Goal: Information Seeking & Learning: Compare options

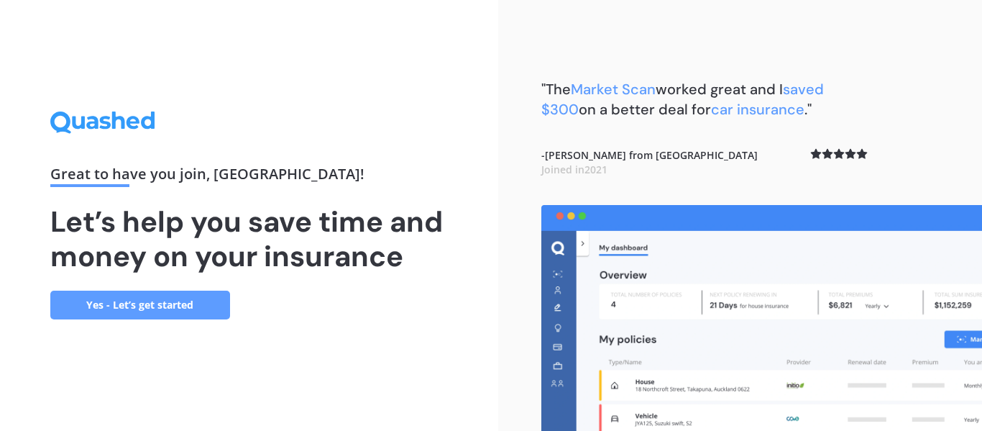
click at [160, 310] on link "Yes - Let’s get started" at bounding box center [140, 304] width 180 height 29
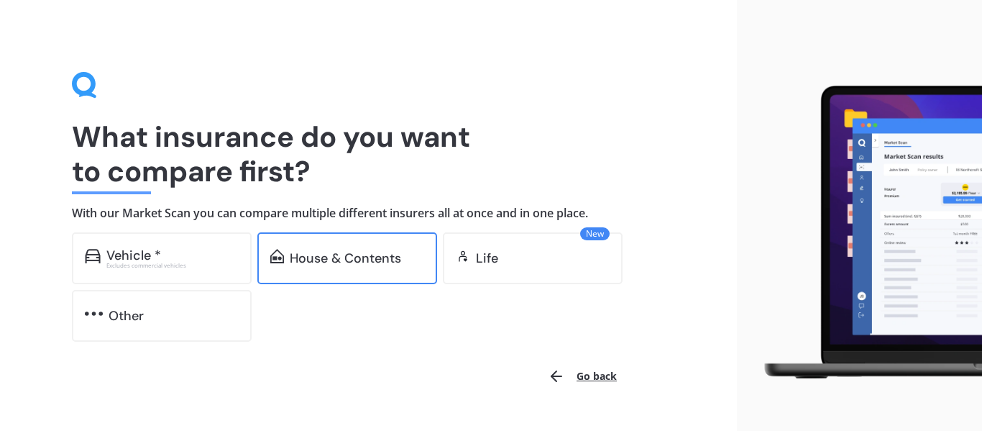
scroll to position [2, 0]
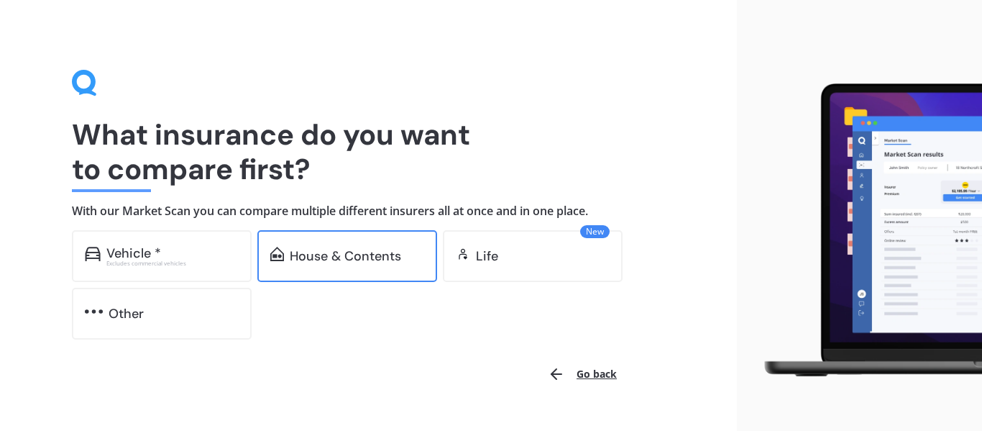
click at [284, 250] on div "House & Contents" at bounding box center [347, 256] width 180 height 52
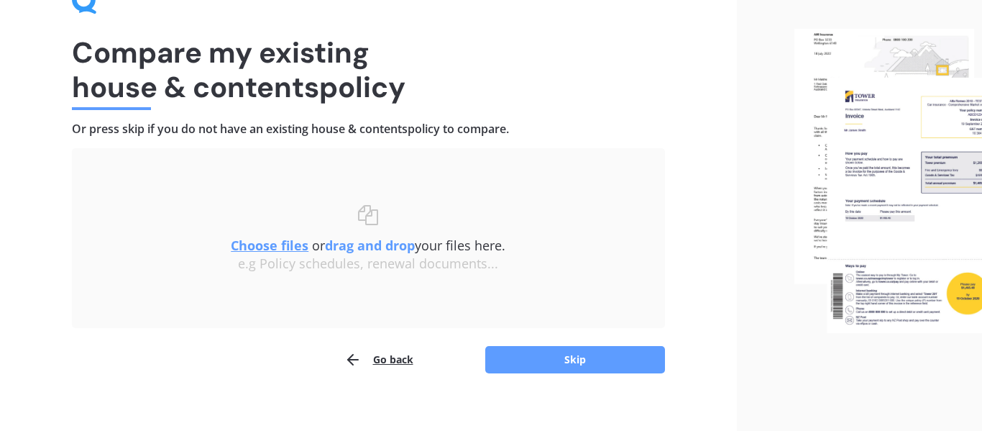
scroll to position [85, 0]
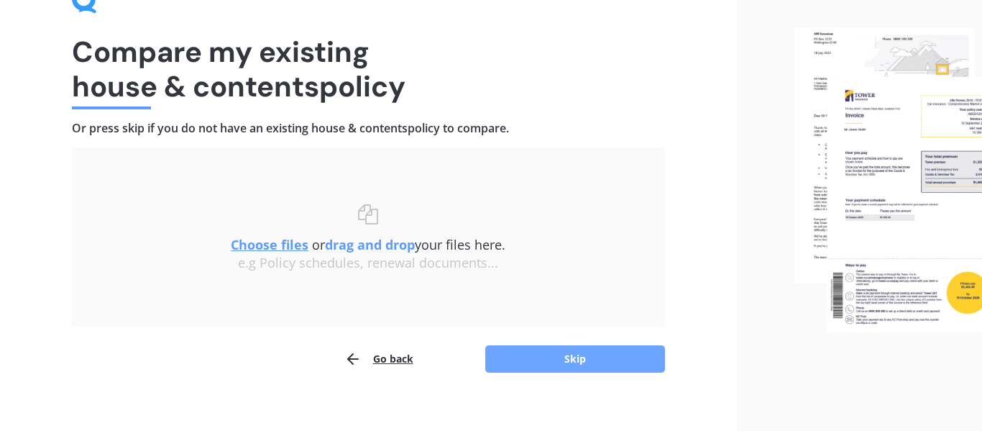
click at [526, 364] on button "Skip" at bounding box center [575, 358] width 180 height 27
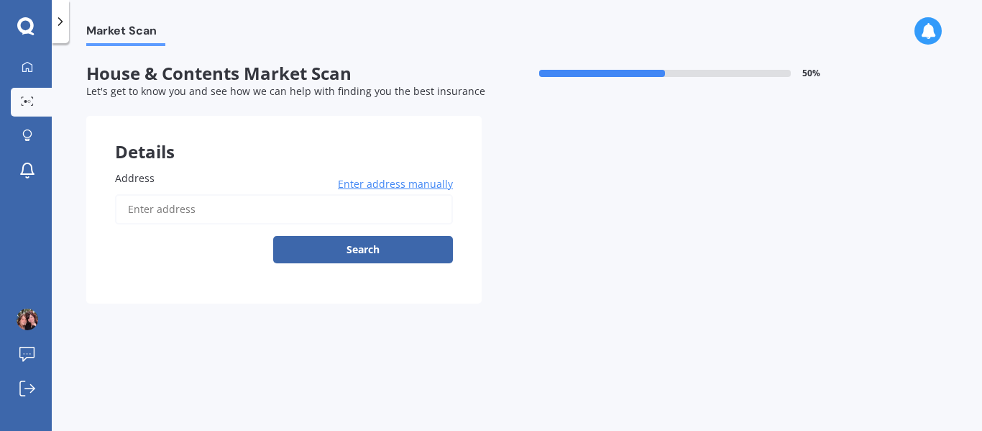
click at [243, 214] on input "Address" at bounding box center [284, 209] width 338 height 30
type input "[STREET_ADDRESS]"
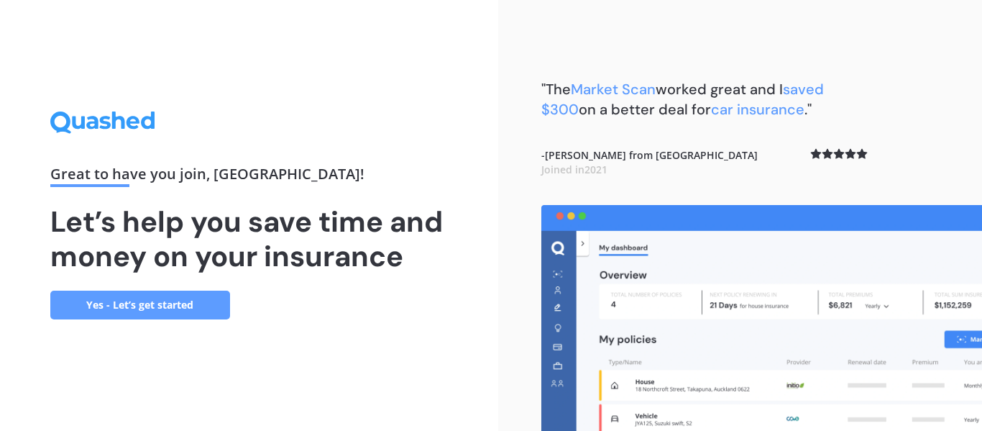
click at [170, 297] on link "Yes - Let’s get started" at bounding box center [140, 304] width 180 height 29
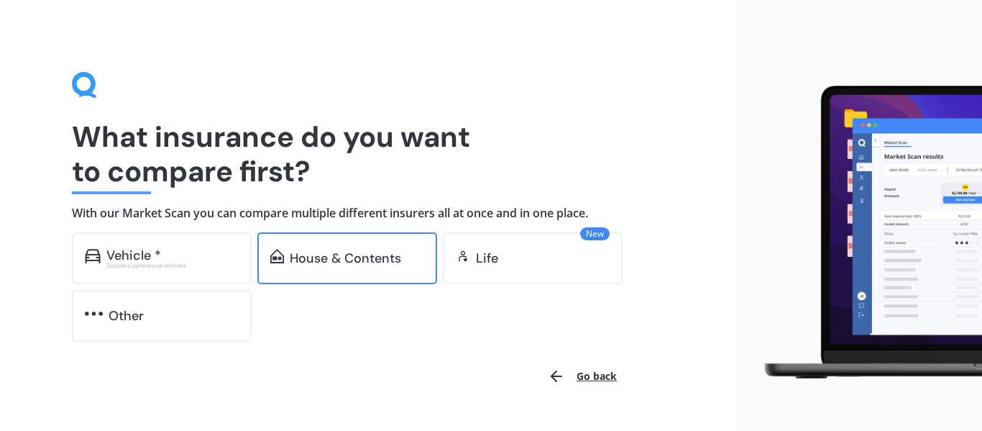
click at [337, 245] on div "House & Contents" at bounding box center [347, 258] width 180 height 52
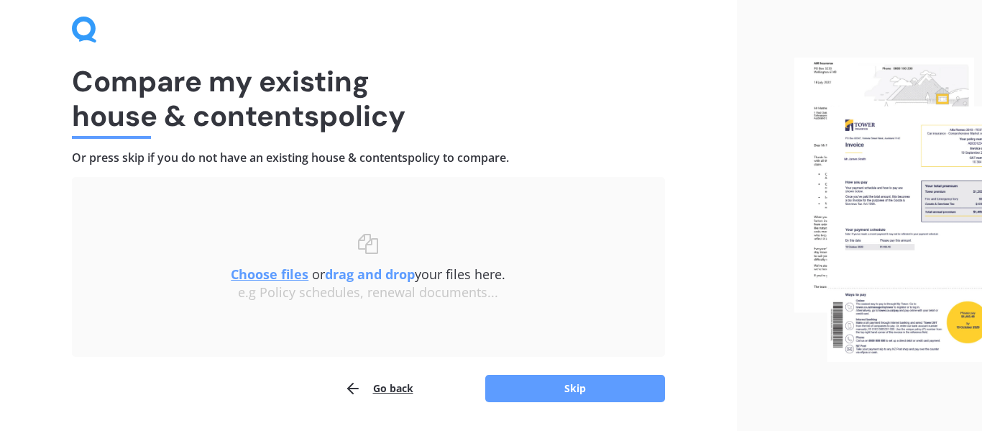
scroll to position [99, 0]
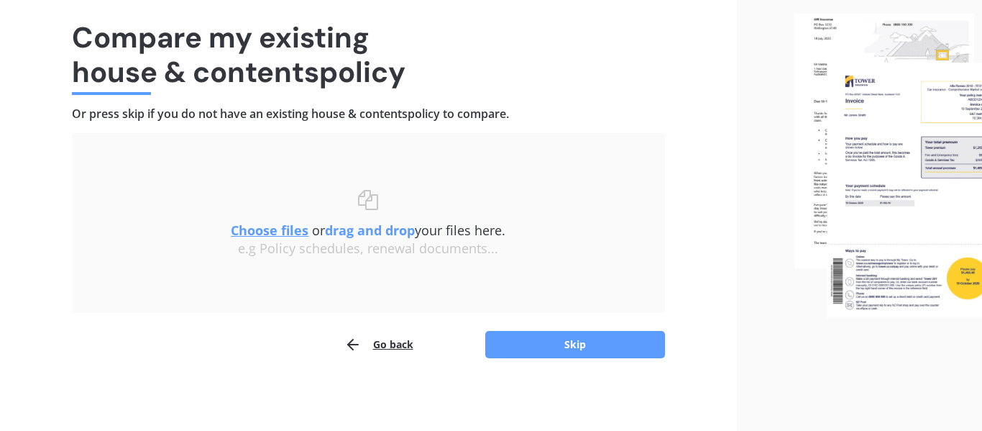
click at [280, 236] on u "Choose files" at bounding box center [270, 229] width 78 height 17
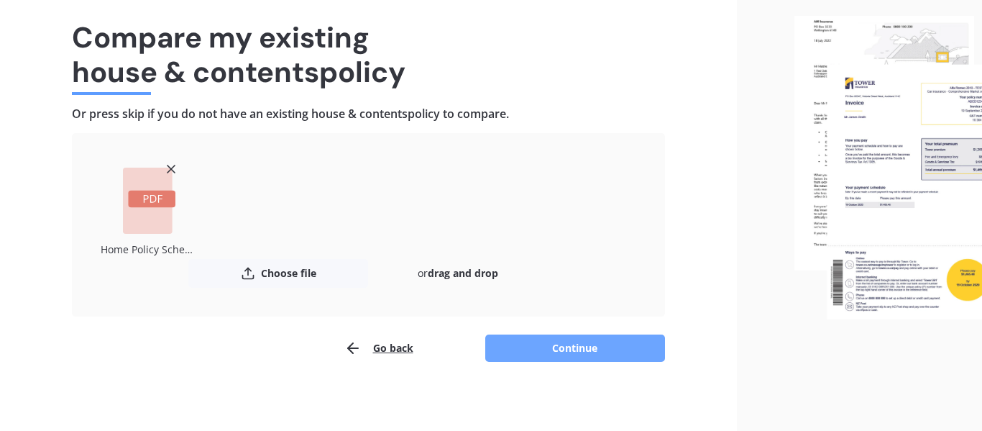
click at [581, 353] on button "Continue" at bounding box center [575, 347] width 180 height 27
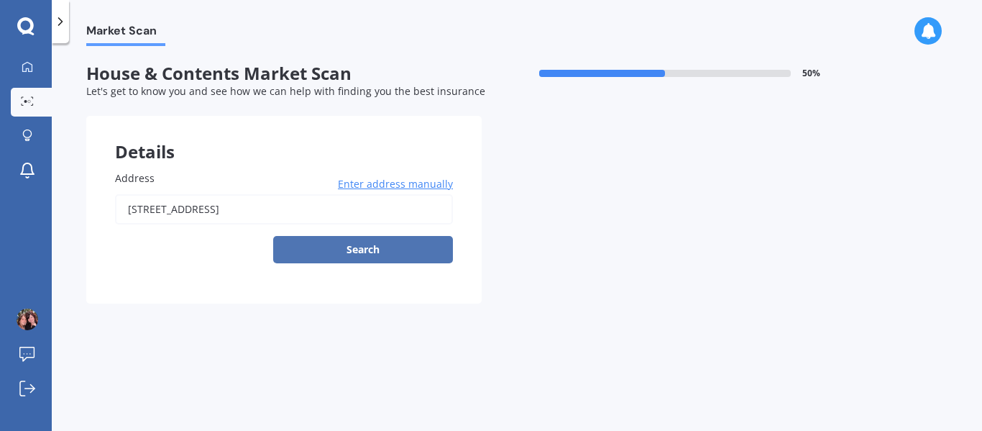
click at [347, 251] on button "Search" at bounding box center [363, 249] width 180 height 27
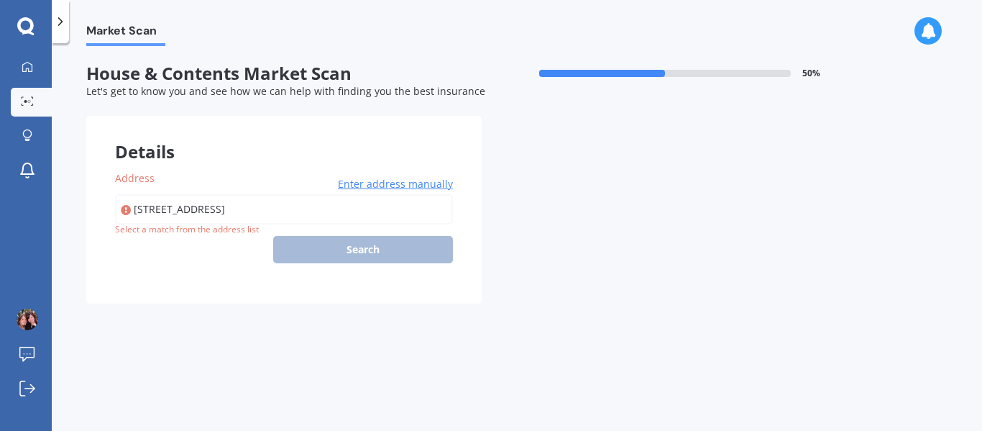
type input "[STREET_ADDRESS]"
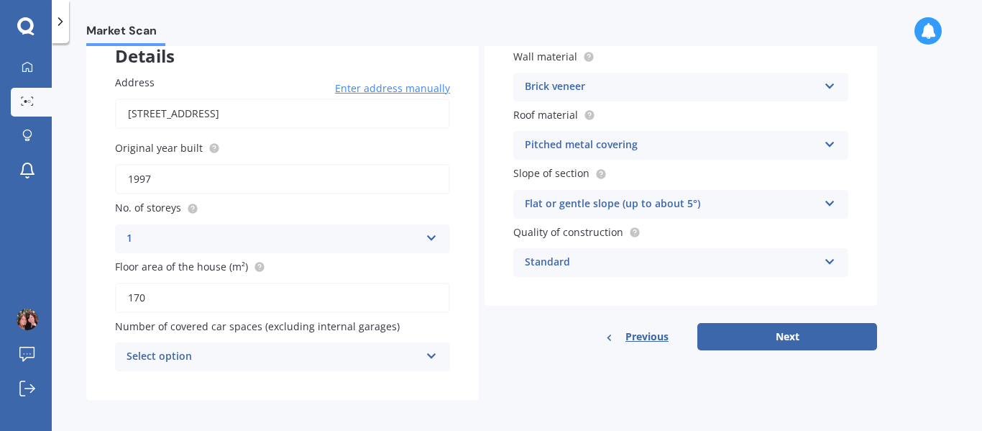
scroll to position [102, 0]
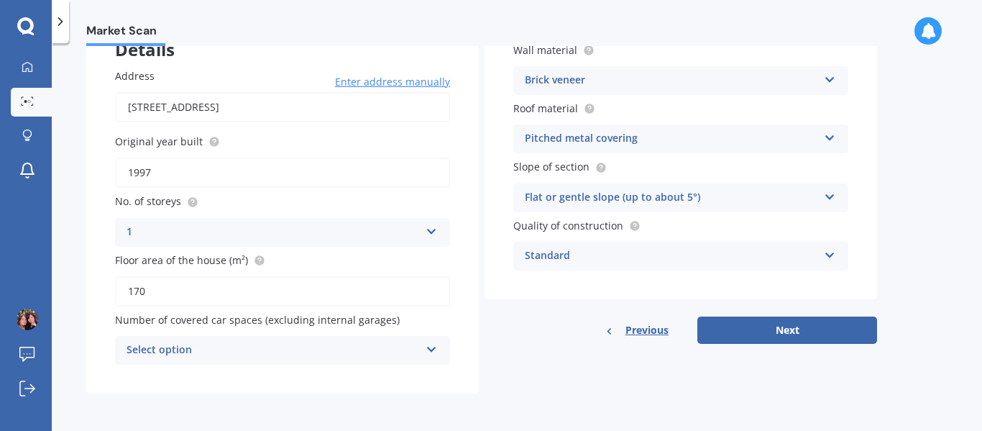
click at [370, 350] on div "Select option" at bounding box center [273, 350] width 293 height 17
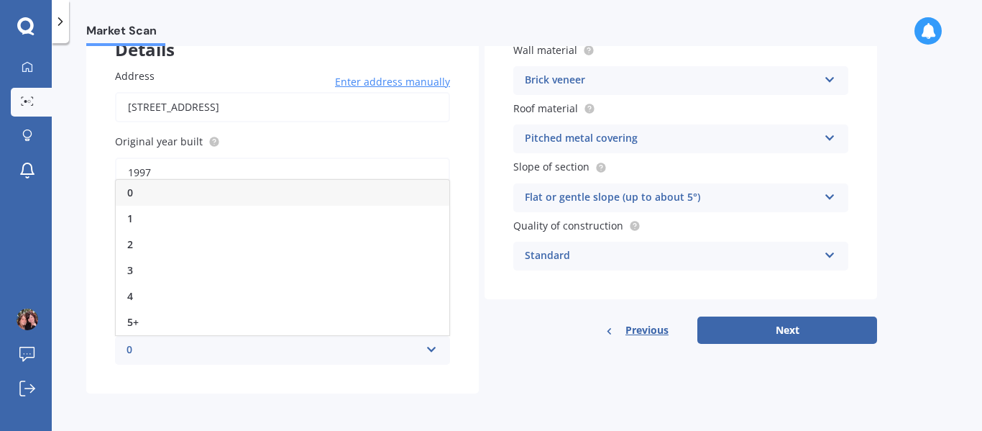
click at [331, 191] on div "0" at bounding box center [283, 193] width 334 height 26
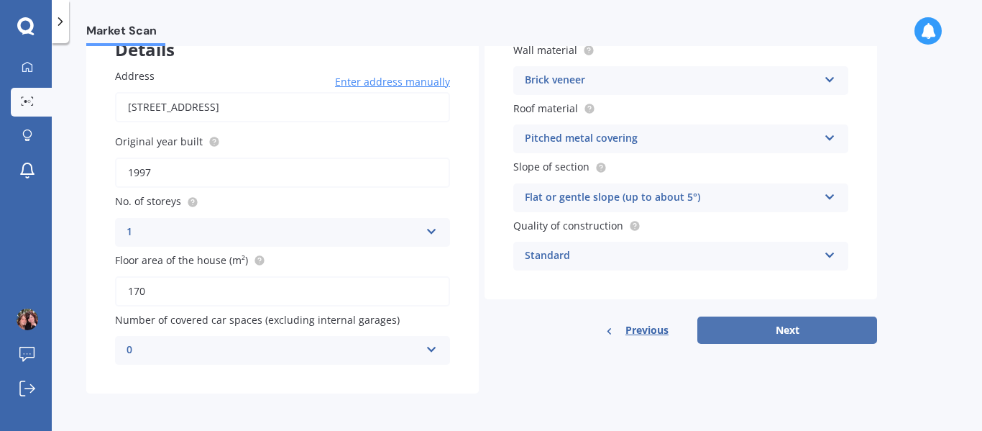
click at [807, 323] on button "Next" at bounding box center [787, 329] width 180 height 27
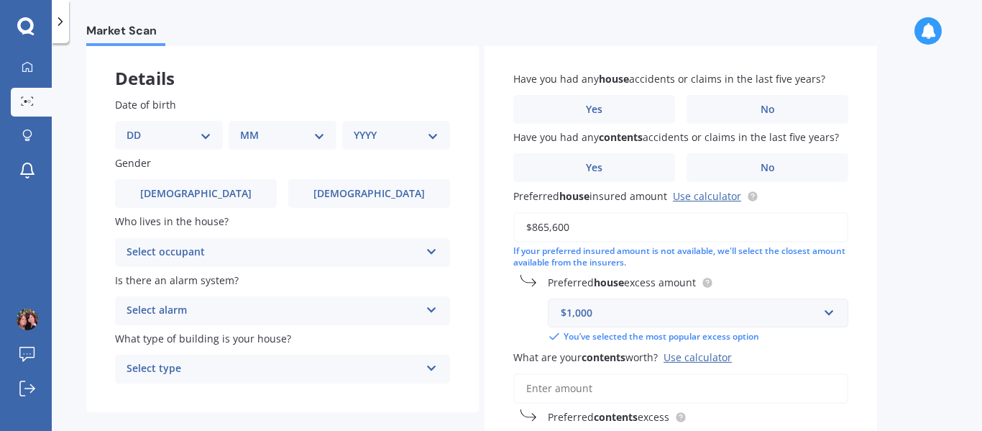
scroll to position [82, 0]
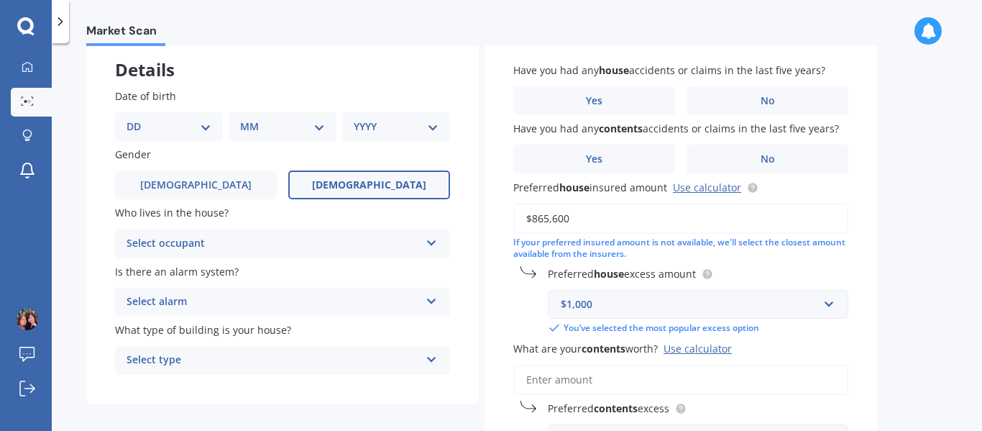
click at [334, 175] on label "[DEMOGRAPHIC_DATA]" at bounding box center [369, 184] width 162 height 29
click at [0, 0] on input "[DEMOGRAPHIC_DATA]" at bounding box center [0, 0] width 0 height 0
click at [285, 235] on div "Select occupant" at bounding box center [273, 243] width 293 height 17
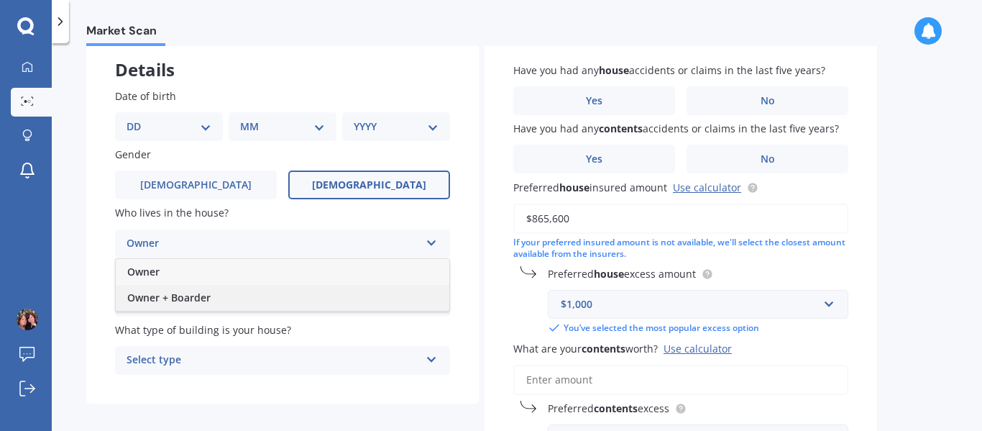
click at [243, 295] on div "Owner + Boarder" at bounding box center [283, 298] width 334 height 26
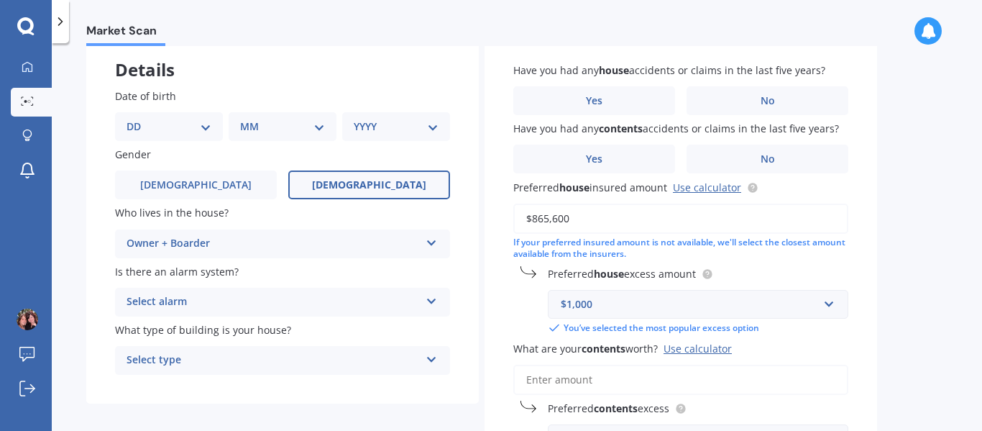
click at [227, 297] on div "Select alarm" at bounding box center [273, 301] width 293 height 17
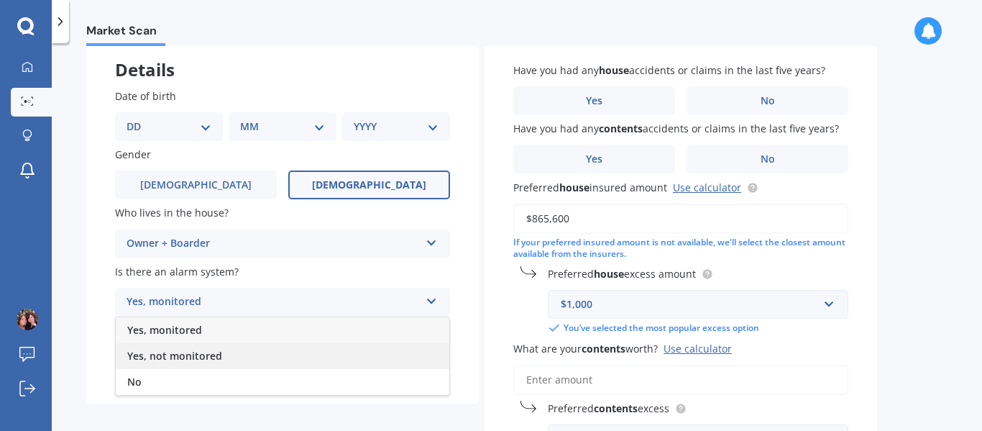
click at [206, 355] on span "Yes, not monitored" at bounding box center [174, 356] width 95 height 14
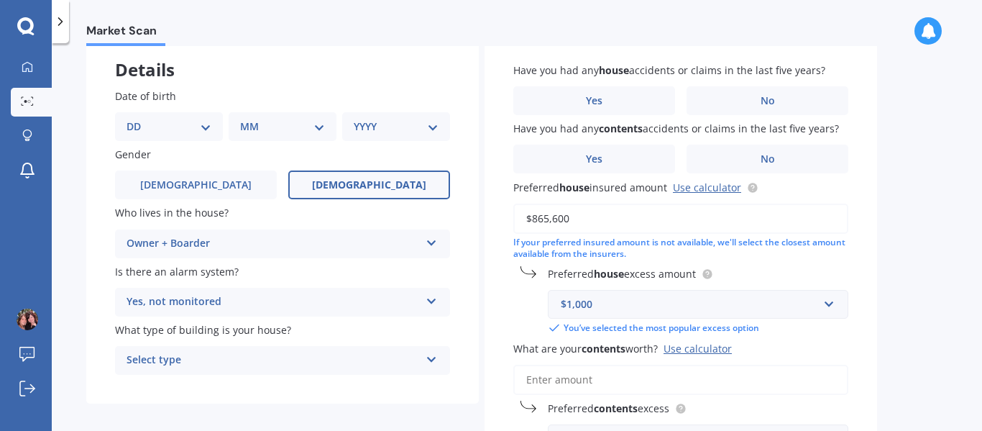
click at [204, 357] on div "Select type" at bounding box center [273, 360] width 293 height 17
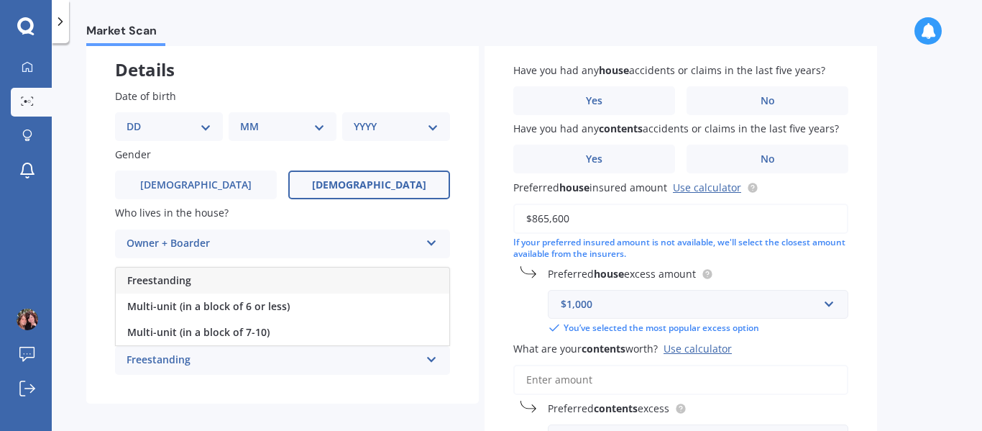
click at [210, 282] on div "Freestanding" at bounding box center [283, 280] width 334 height 26
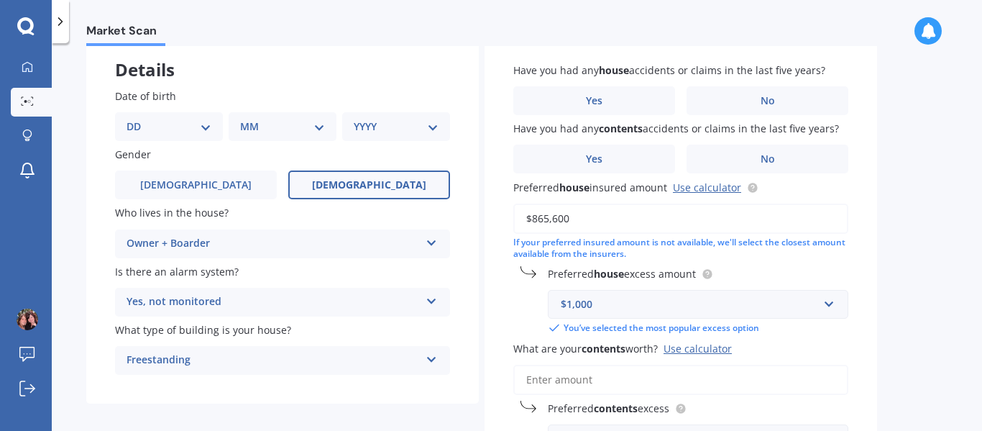
click at [185, 119] on select "DD 01 02 03 04 05 06 07 08 09 10 11 12 13 14 15 16 17 18 19 20 21 22 23 24 25 2…" at bounding box center [169, 127] width 85 height 16
select select "04"
click at [138, 119] on select "DD 01 02 03 04 05 06 07 08 09 10 11 12 13 14 15 16 17 18 19 20 21 22 23 24 25 2…" at bounding box center [169, 127] width 85 height 16
click at [278, 124] on select "MM 01 02 03 04 05 06 07 08 09 10 11 12" at bounding box center [285, 127] width 79 height 16
select select "08"
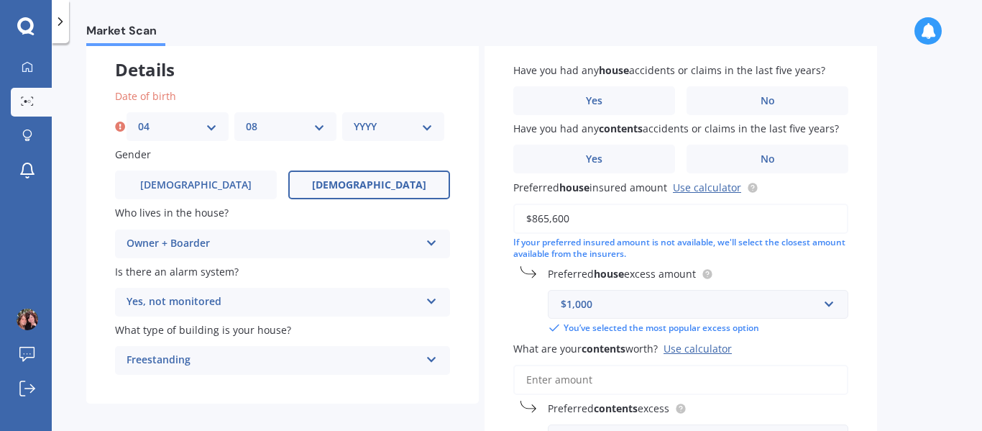
click at [246, 119] on select "MM 01 02 03 04 05 06 07 08 09 10 11 12" at bounding box center [285, 127] width 79 height 16
click at [411, 130] on select "YYYY 2009 2008 2007 2006 2005 2004 2003 2002 2001 2000 1999 1998 1997 1996 1995…" at bounding box center [393, 127] width 79 height 16
select select "1986"
click at [354, 119] on select "YYYY 2009 2008 2007 2006 2005 2004 2003 2002 2001 2000 1999 1998 1997 1996 1995…" at bounding box center [393, 127] width 79 height 16
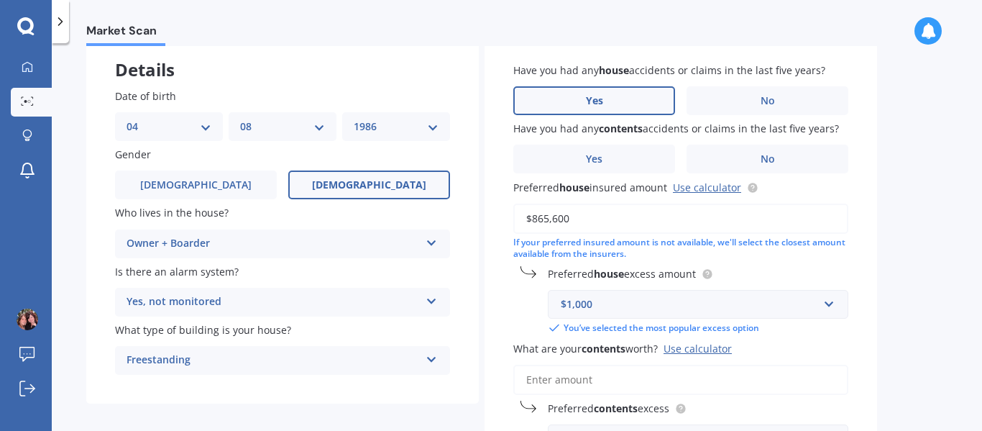
click at [651, 100] on label "Yes" at bounding box center [594, 100] width 162 height 29
click at [0, 0] on input "Yes" at bounding box center [0, 0] width 0 height 0
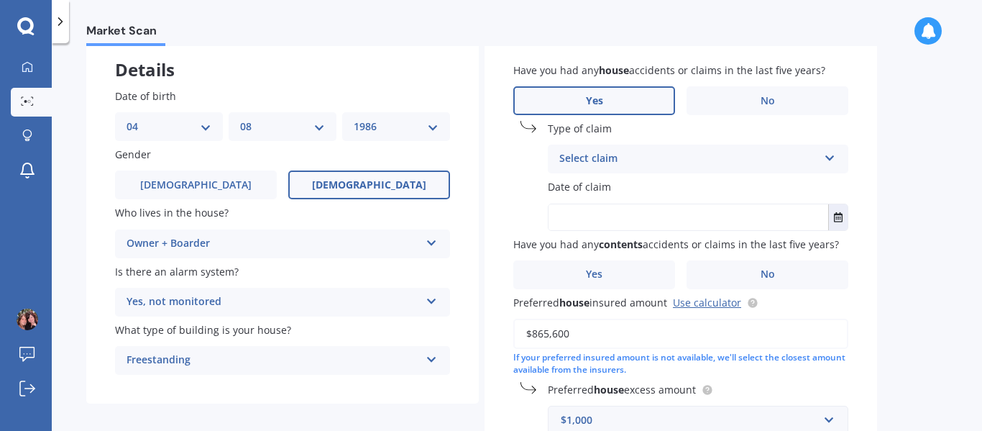
click at [649, 152] on div "Select claim" at bounding box center [688, 158] width 259 height 17
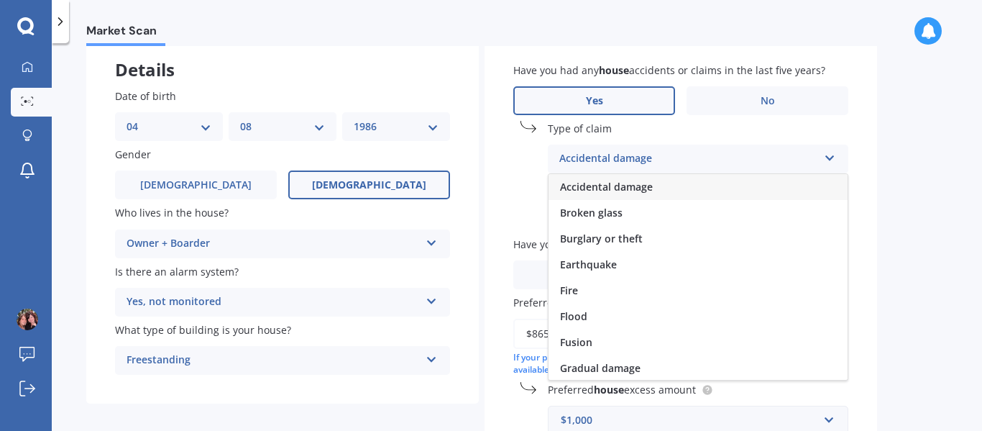
click at [650, 188] on span "Accidental damage" at bounding box center [606, 187] width 93 height 14
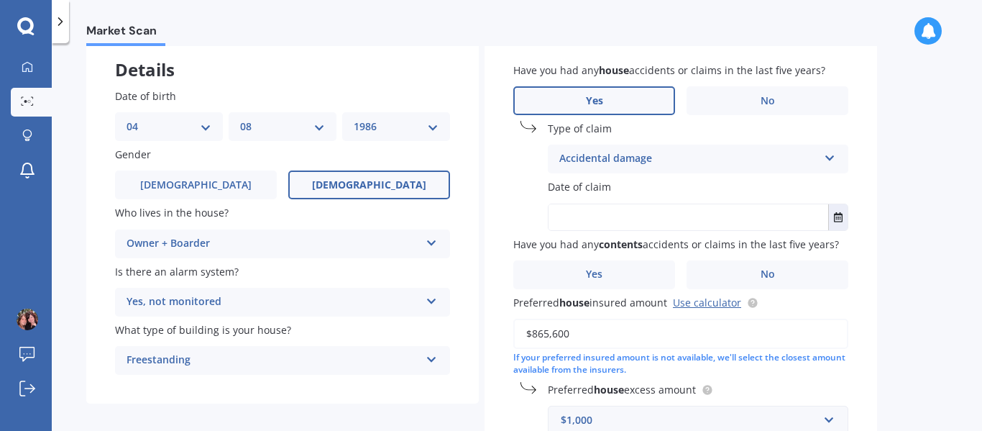
click at [631, 183] on label "Date of claim" at bounding box center [695, 186] width 295 height 15
click at [621, 224] on input "text" at bounding box center [689, 217] width 280 height 26
click at [844, 222] on button "Select date" at bounding box center [837, 217] width 19 height 26
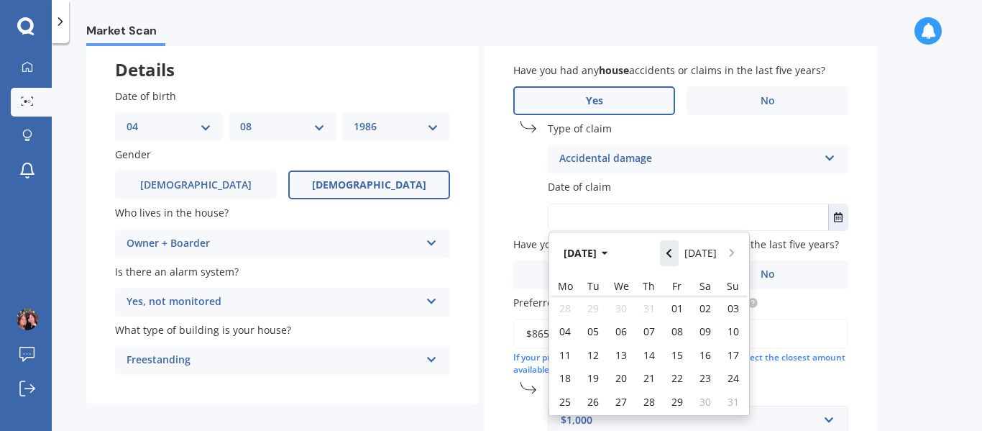
click at [669, 257] on button "Navigate back" at bounding box center [669, 253] width 19 height 26
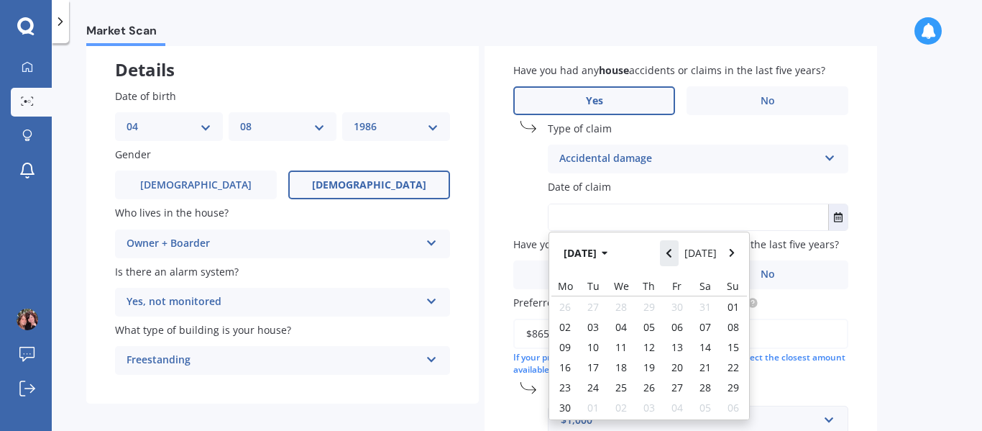
click at [669, 257] on button "Navigate back" at bounding box center [669, 253] width 19 height 26
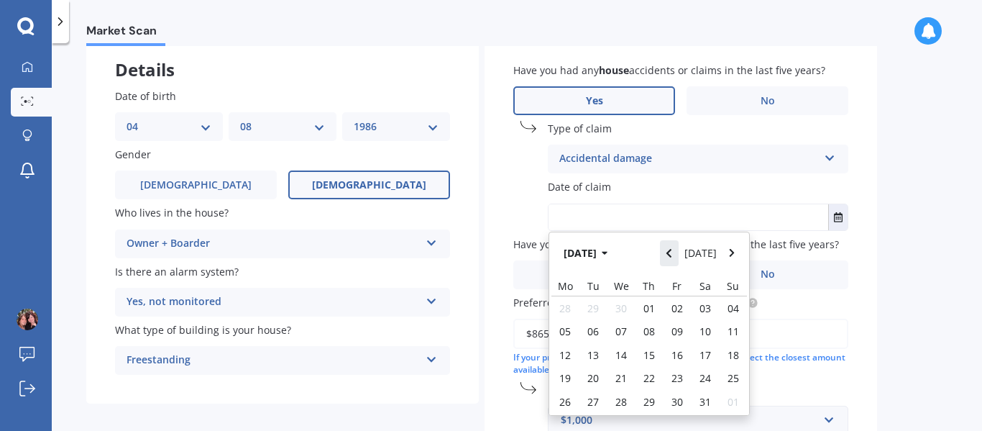
click at [669, 257] on button "Navigate back" at bounding box center [669, 253] width 19 height 26
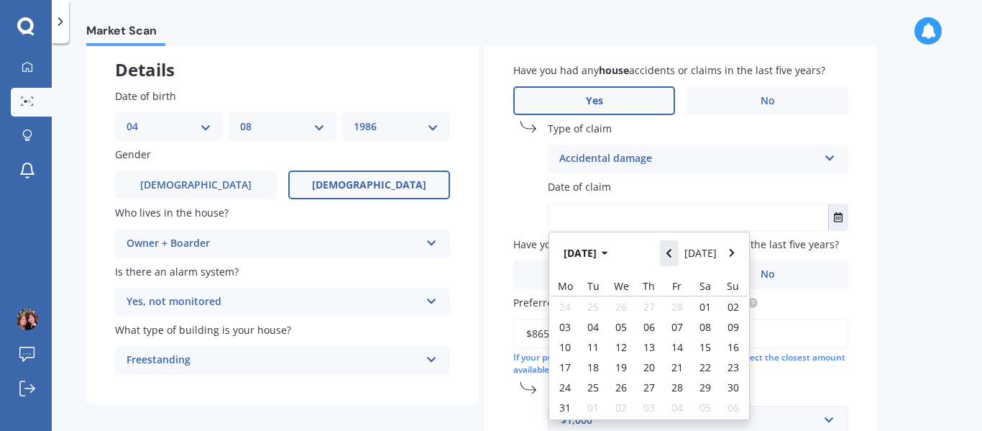
click at [669, 257] on button "Navigate back" at bounding box center [669, 253] width 19 height 26
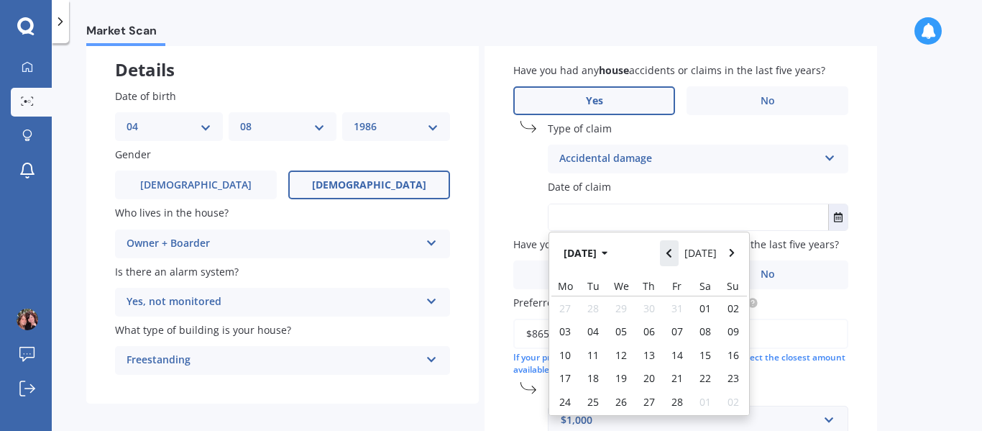
click at [669, 257] on button "Navigate back" at bounding box center [669, 253] width 19 height 26
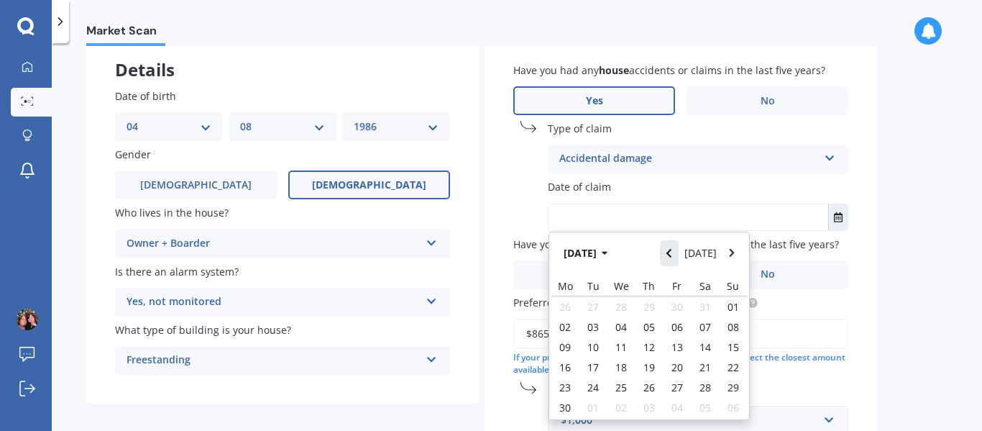
click at [669, 257] on button "Navigate back" at bounding box center [669, 253] width 19 height 26
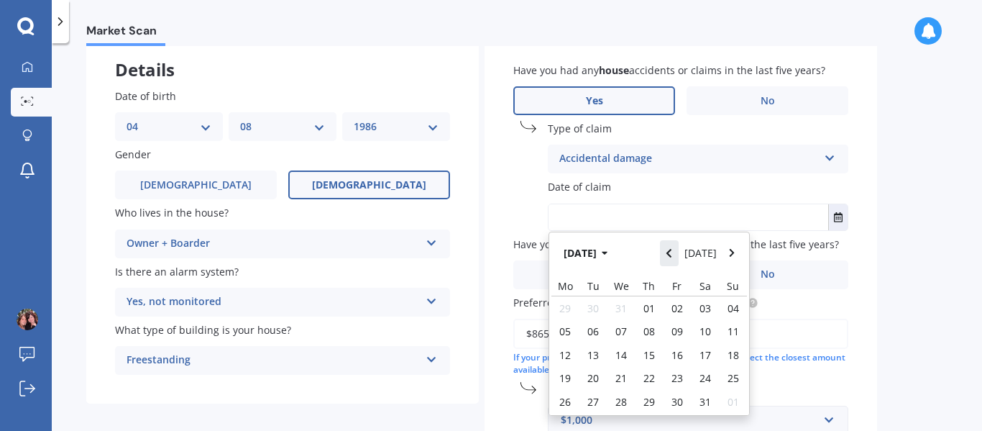
click at [669, 257] on button "Navigate back" at bounding box center [669, 253] width 19 height 26
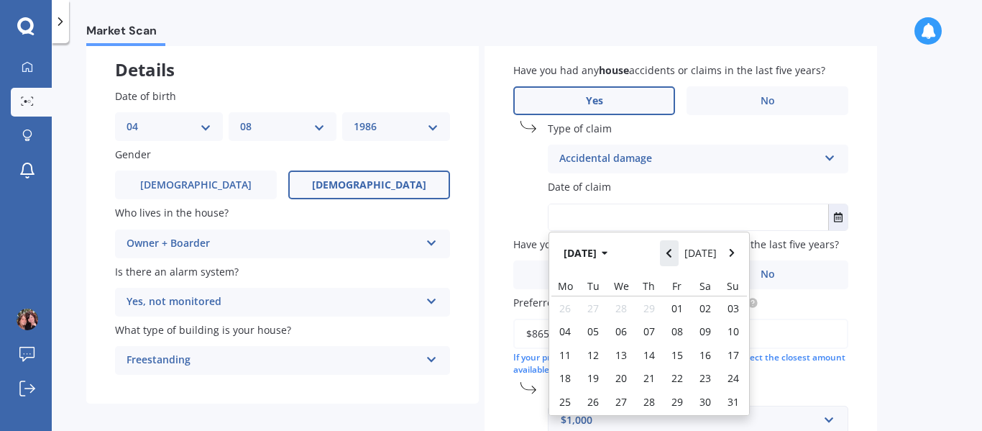
click at [669, 257] on button "Navigate back" at bounding box center [669, 253] width 19 height 26
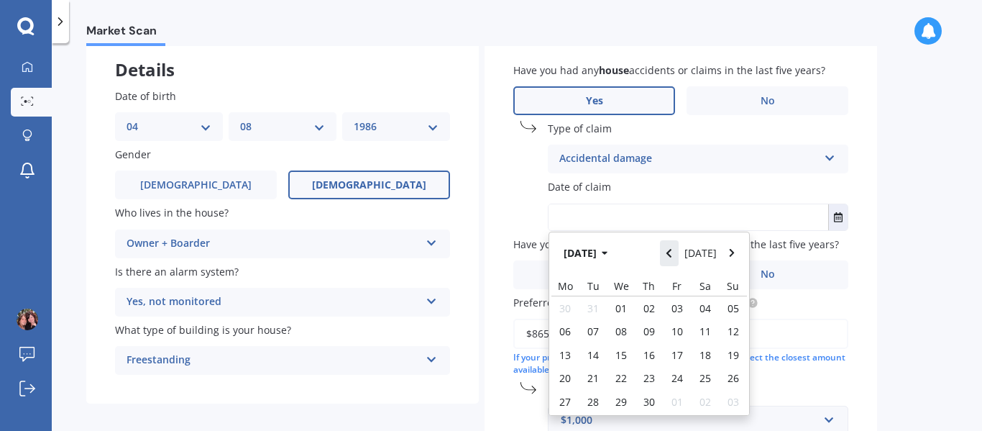
click at [669, 257] on button "Navigate back" at bounding box center [669, 253] width 19 height 26
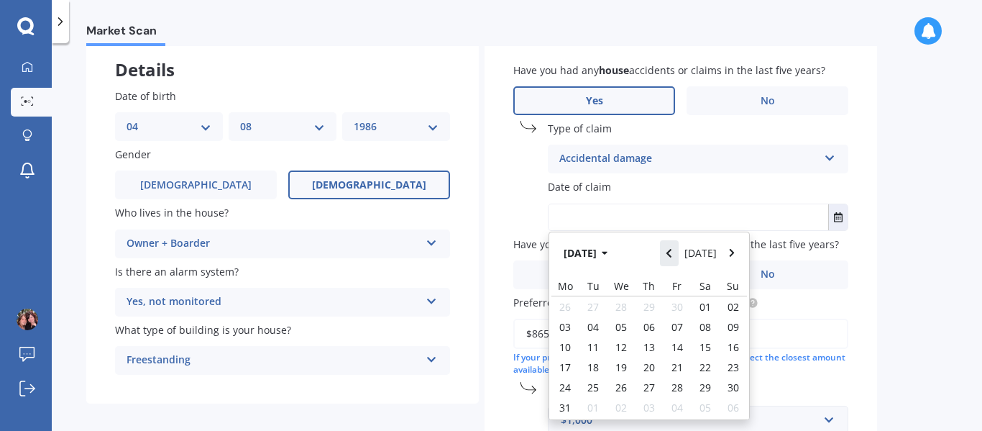
click at [669, 257] on button "Navigate back" at bounding box center [669, 253] width 19 height 26
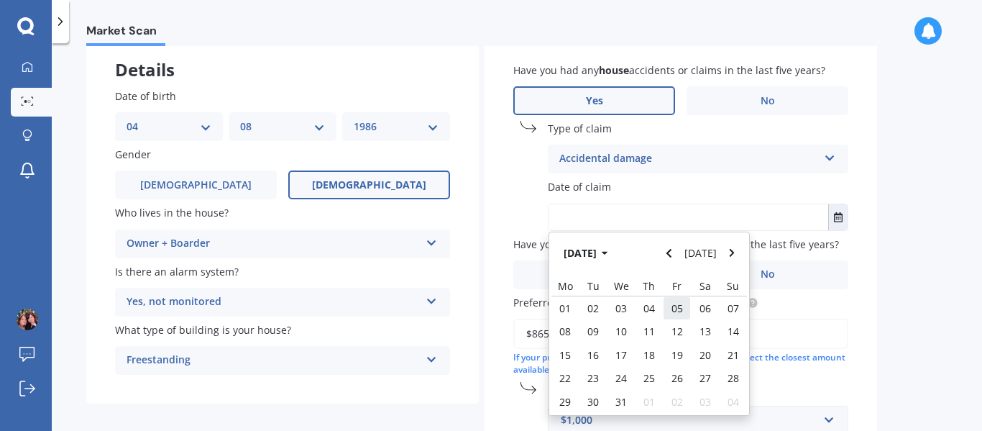
click at [672, 313] on span "05" at bounding box center [678, 308] width 12 height 14
type input "[DATE]"
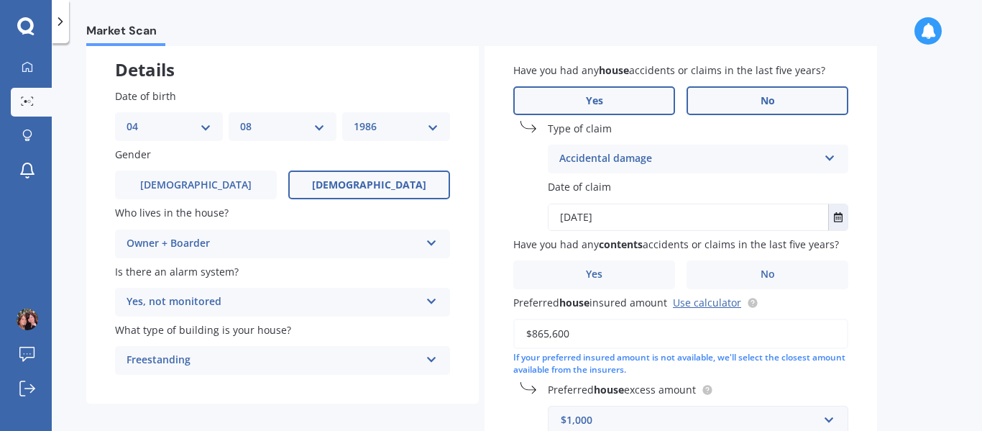
click at [718, 101] on label "No" at bounding box center [768, 100] width 162 height 29
click at [0, 0] on input "No" at bounding box center [0, 0] width 0 height 0
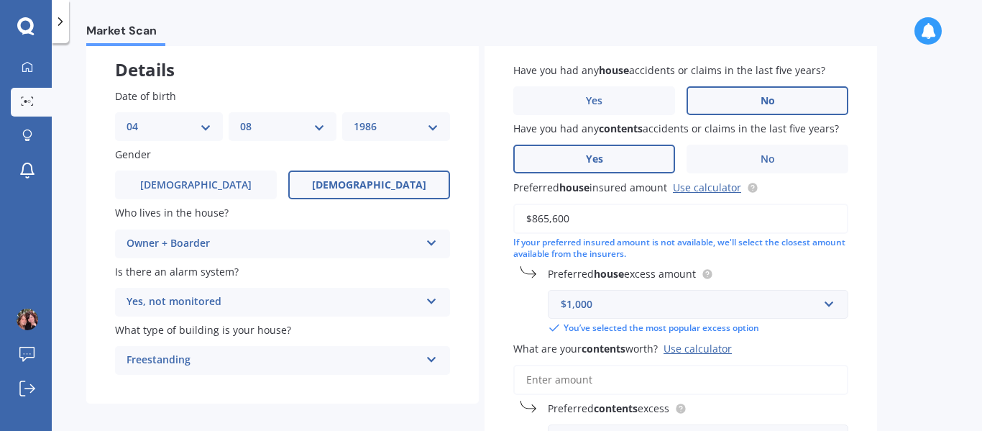
click at [647, 173] on label "Yes" at bounding box center [594, 159] width 162 height 29
click at [0, 0] on input "Yes" at bounding box center [0, 0] width 0 height 0
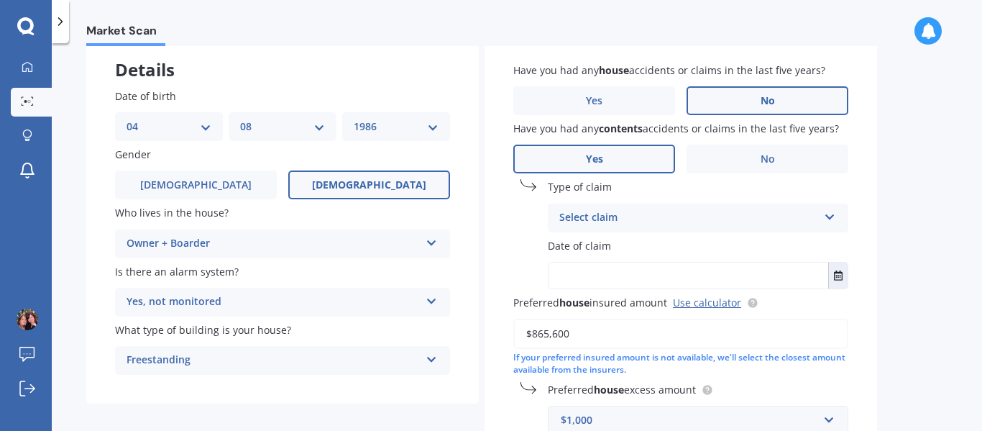
click at [656, 226] on div "Select claim Accidental damage Broken glass Earthquake Fire Flood Fusion Gradua…" at bounding box center [698, 217] width 301 height 29
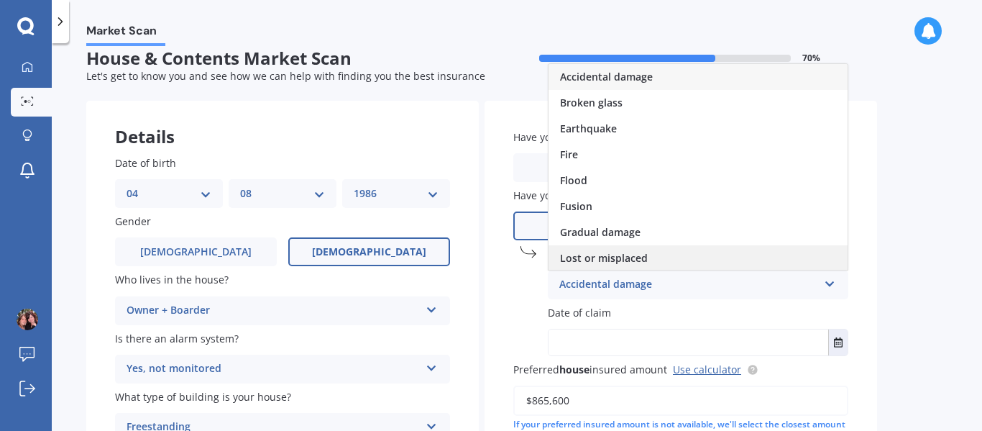
scroll to position [14, 0]
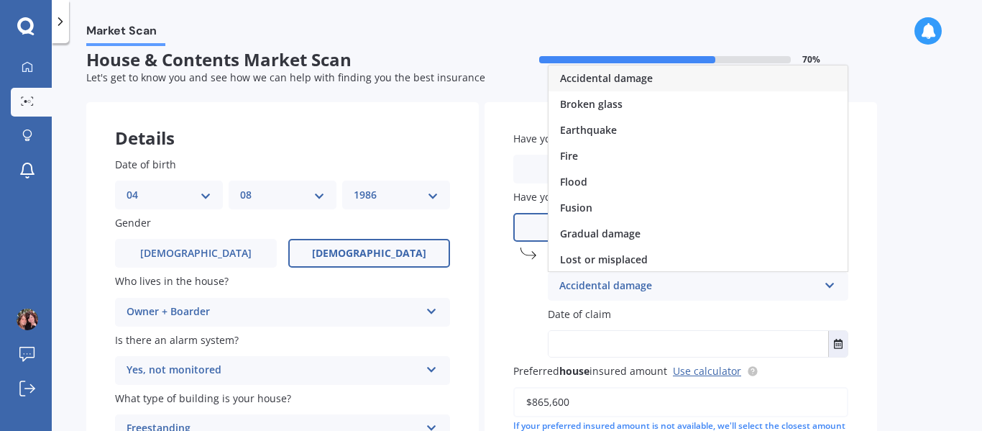
click at [639, 89] on div "Accidental damage" at bounding box center [698, 78] width 299 height 26
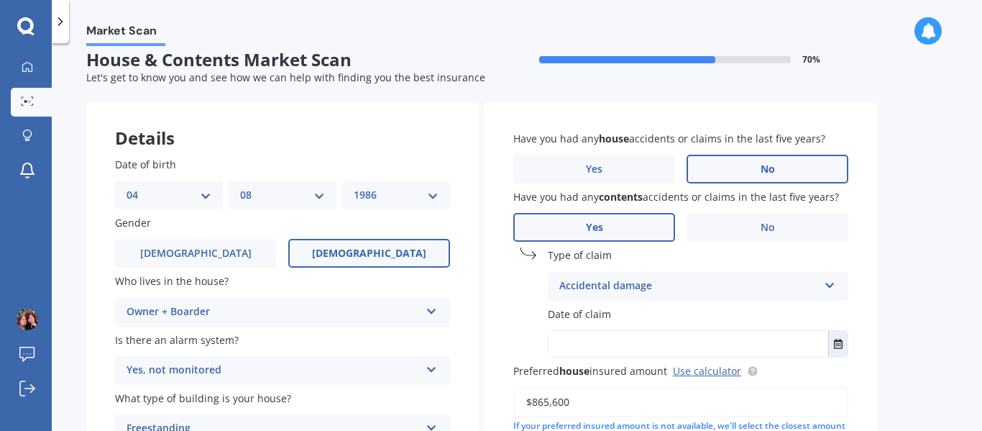
click at [634, 324] on div "Date of claim" at bounding box center [680, 331] width 335 height 51
click at [630, 310] on label "Date of claim" at bounding box center [695, 313] width 295 height 15
click at [836, 345] on icon "Select date" at bounding box center [838, 344] width 9 height 10
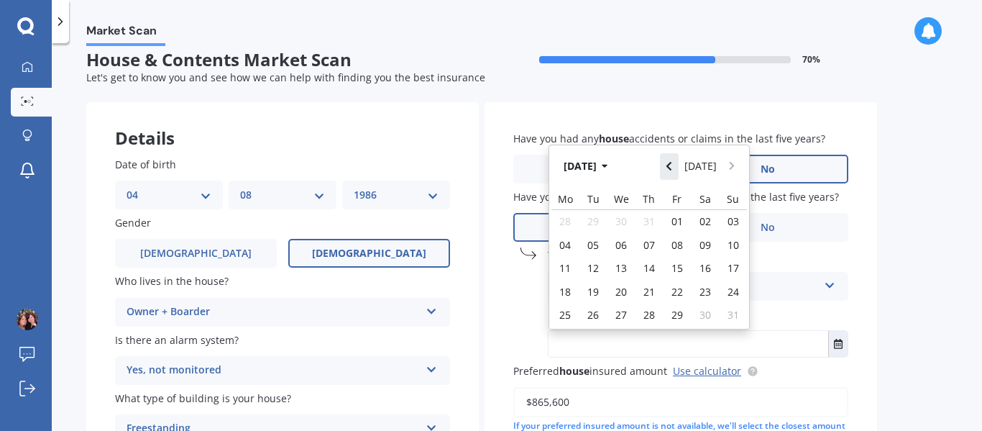
click at [669, 168] on button "Navigate back" at bounding box center [669, 166] width 19 height 26
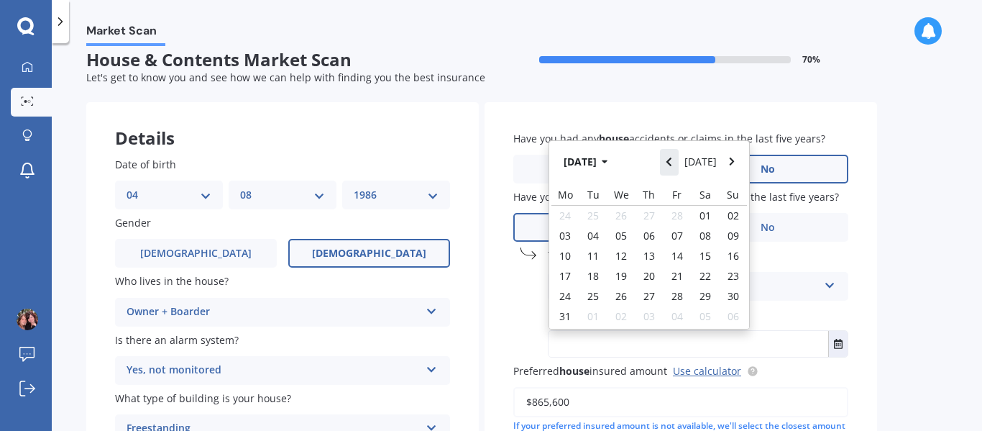
click at [669, 168] on button "Navigate back" at bounding box center [669, 162] width 19 height 26
click at [669, 168] on button "Navigate back" at bounding box center [669, 166] width 19 height 26
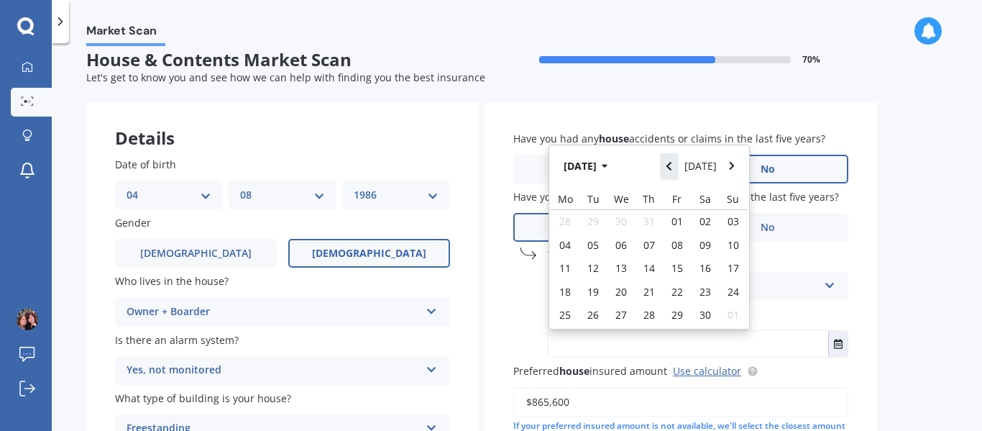
click at [669, 168] on button "Navigate back" at bounding box center [669, 166] width 19 height 26
click at [669, 168] on button "Navigate back" at bounding box center [669, 162] width 19 height 26
click at [669, 168] on button "Navigate back" at bounding box center [669, 166] width 19 height 26
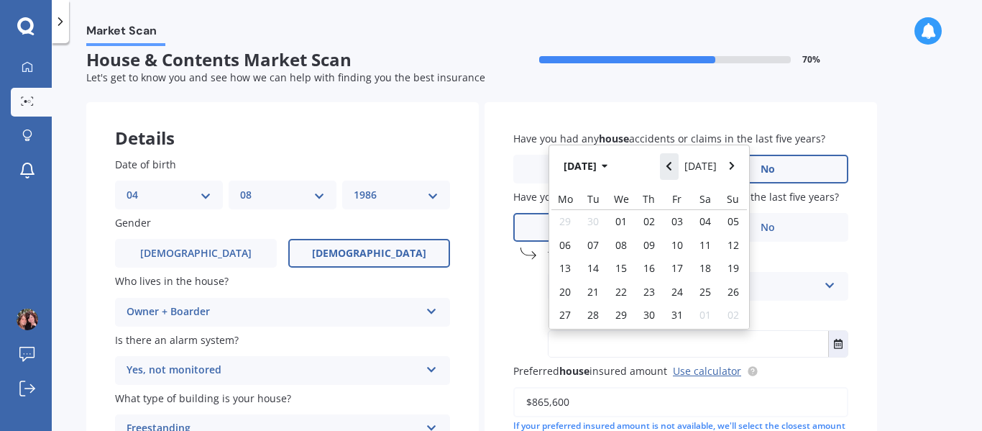
click at [669, 168] on button "Navigate back" at bounding box center [669, 166] width 19 height 26
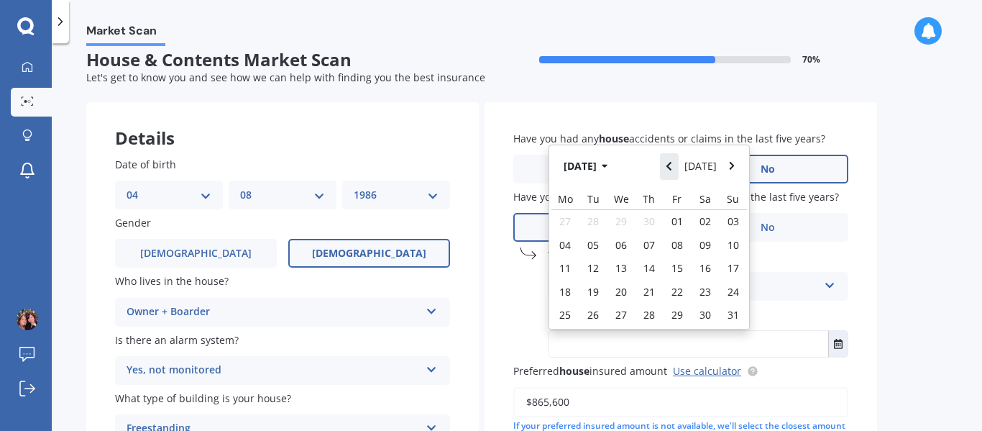
click at [669, 168] on button "Navigate back" at bounding box center [669, 166] width 19 height 26
click at [656, 236] on div "10" at bounding box center [650, 244] width 28 height 23
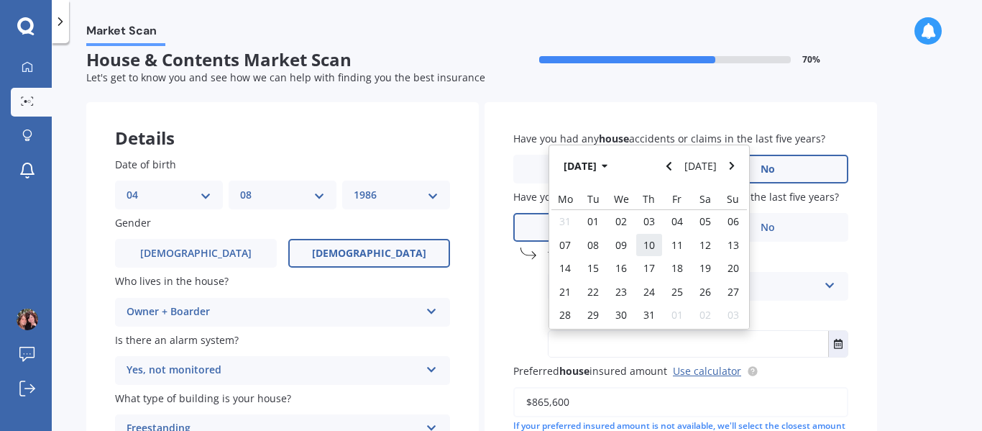
type input "[DATE]"
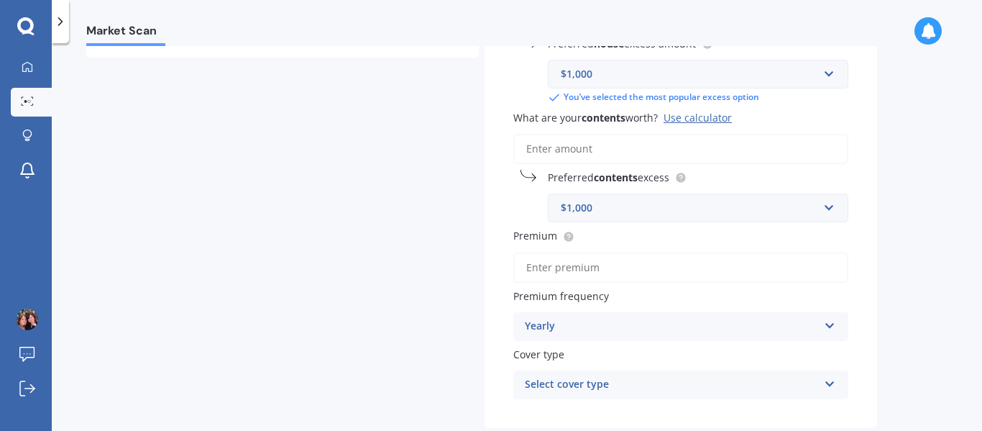
scroll to position [429, 0]
click at [593, 146] on input "What are your contents worth? Use calculator" at bounding box center [680, 147] width 335 height 30
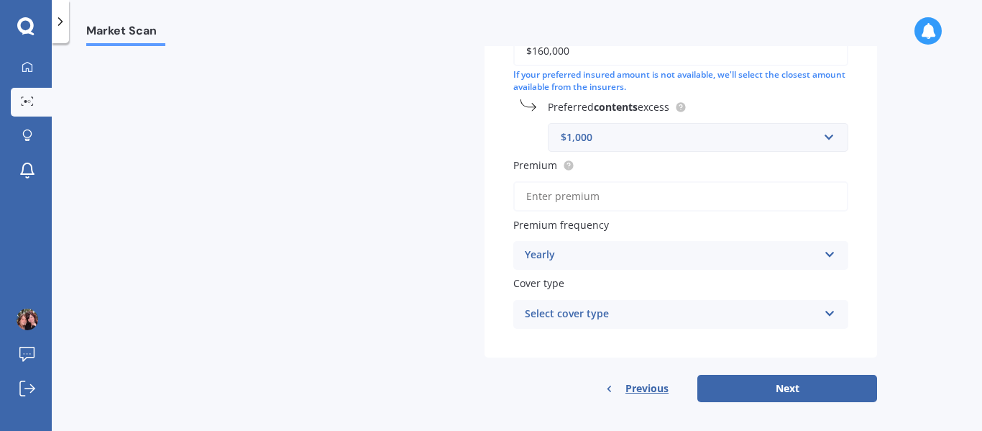
scroll to position [534, 0]
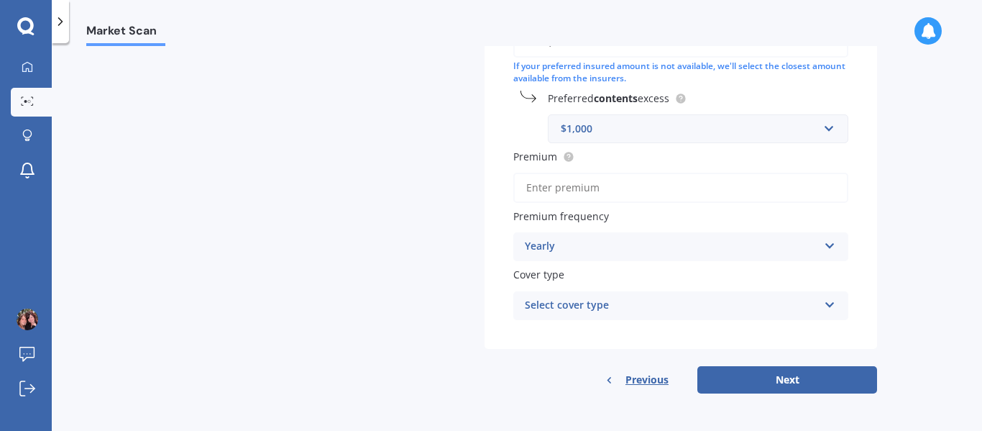
type input "$160,000"
click at [646, 308] on div "Select cover type" at bounding box center [671, 305] width 293 height 17
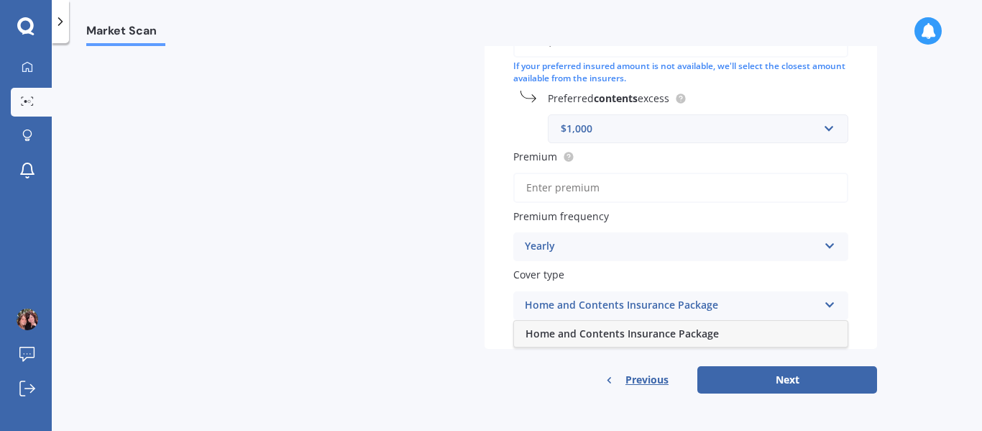
click at [644, 311] on div "Home and Contents Insurance Package" at bounding box center [671, 305] width 293 height 17
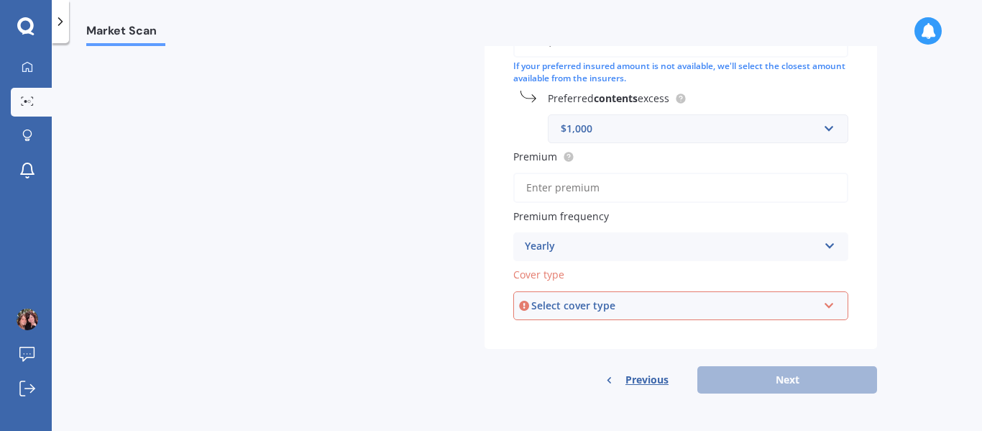
click at [632, 308] on div "Select cover type" at bounding box center [674, 306] width 286 height 16
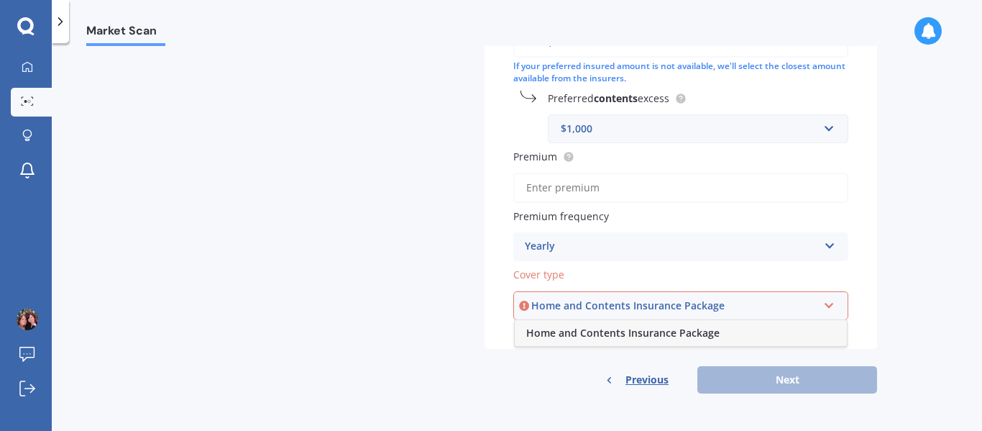
click at [625, 331] on span "Home and Contents Insurance Package" at bounding box center [622, 333] width 193 height 14
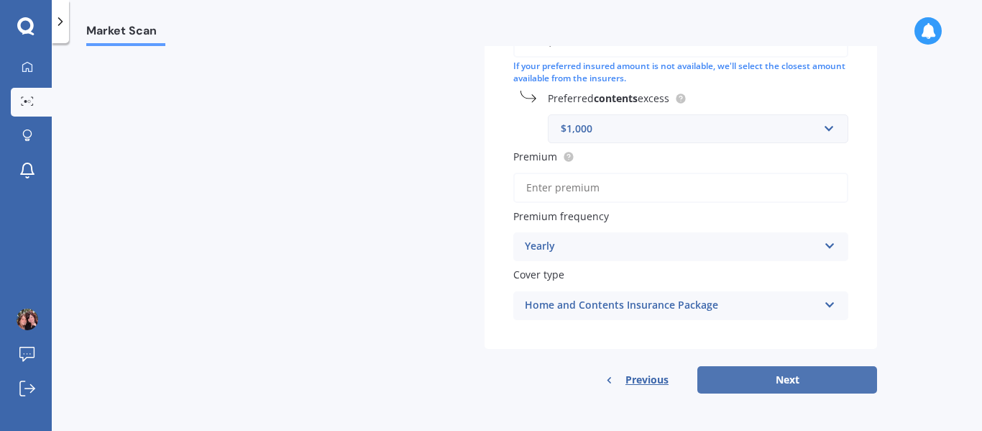
click at [736, 383] on button "Next" at bounding box center [787, 379] width 180 height 27
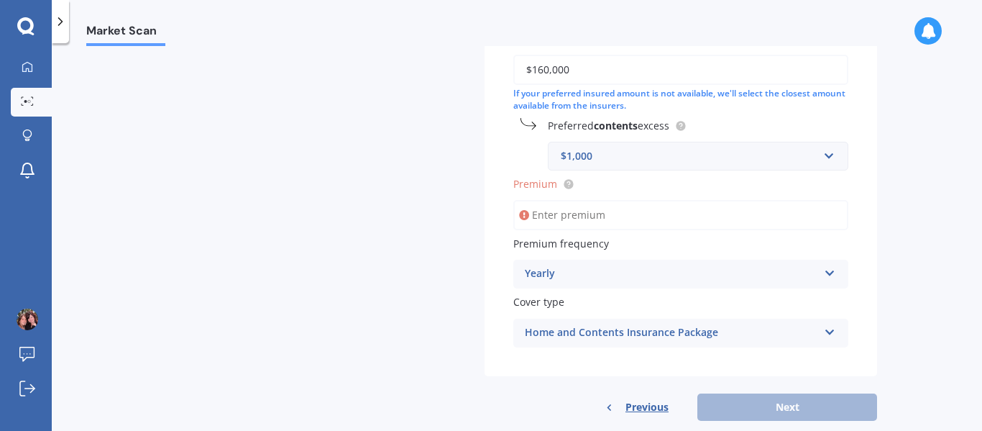
scroll to position [508, 0]
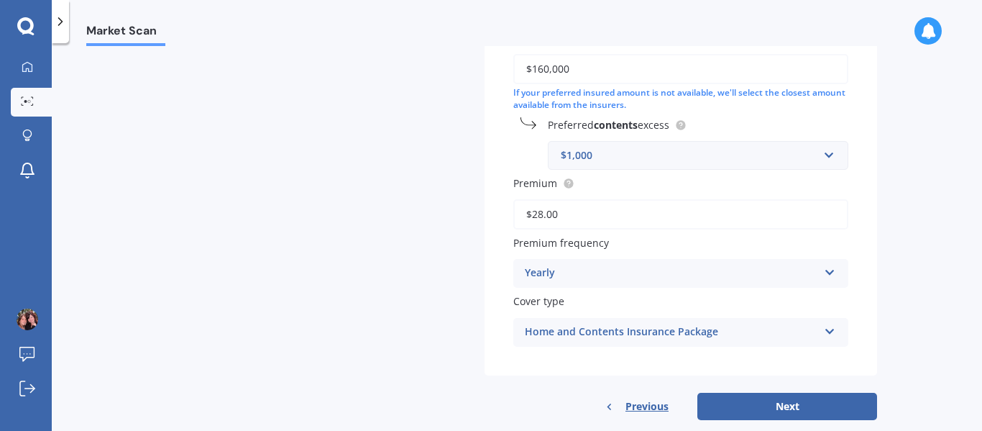
type input "$282.00"
click at [757, 403] on button "Next" at bounding box center [787, 406] width 180 height 27
select select "04"
select select "08"
select select "1986"
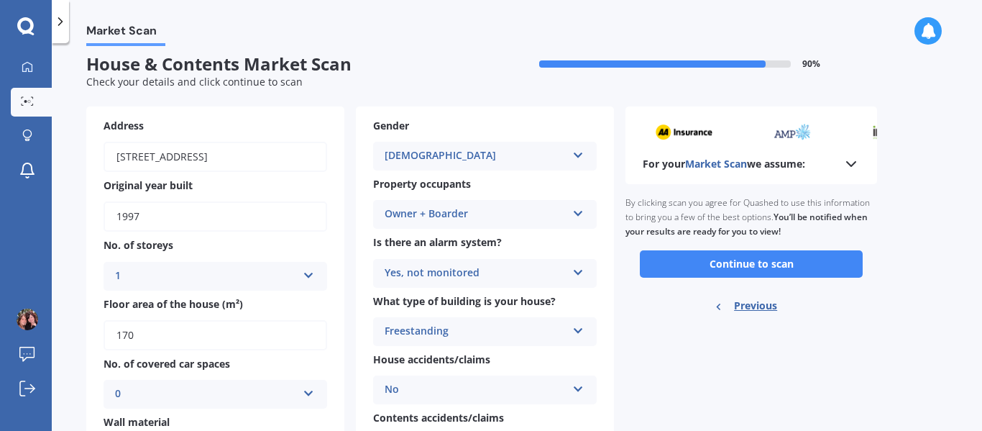
scroll to position [0, 0]
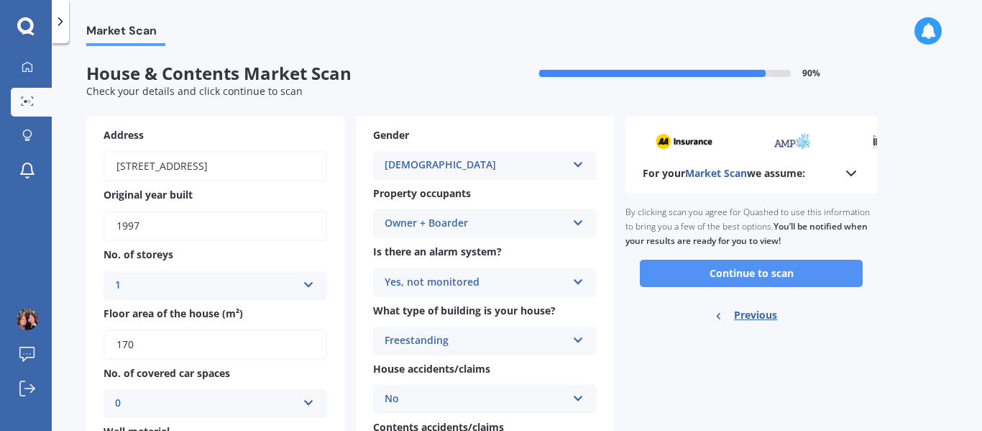
click at [687, 271] on button "Continue to scan" at bounding box center [751, 273] width 223 height 27
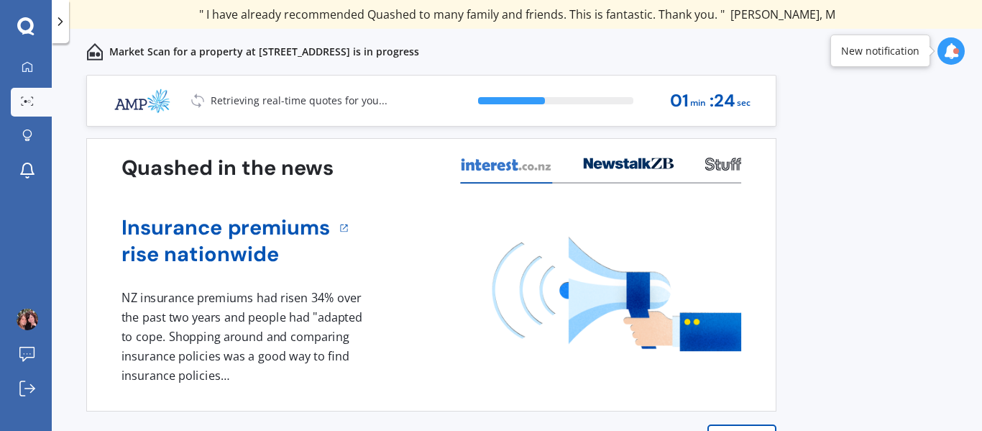
scroll to position [37, 0]
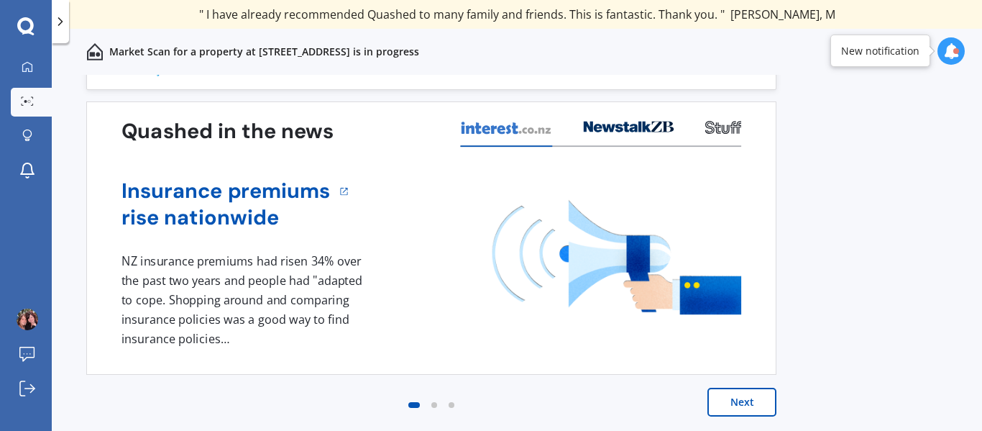
click at [737, 397] on button "Next" at bounding box center [742, 402] width 69 height 29
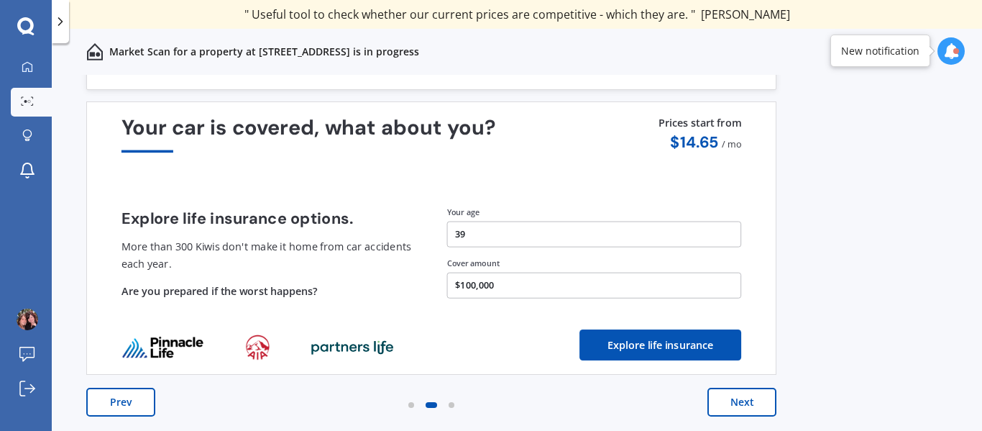
scroll to position [35, 0]
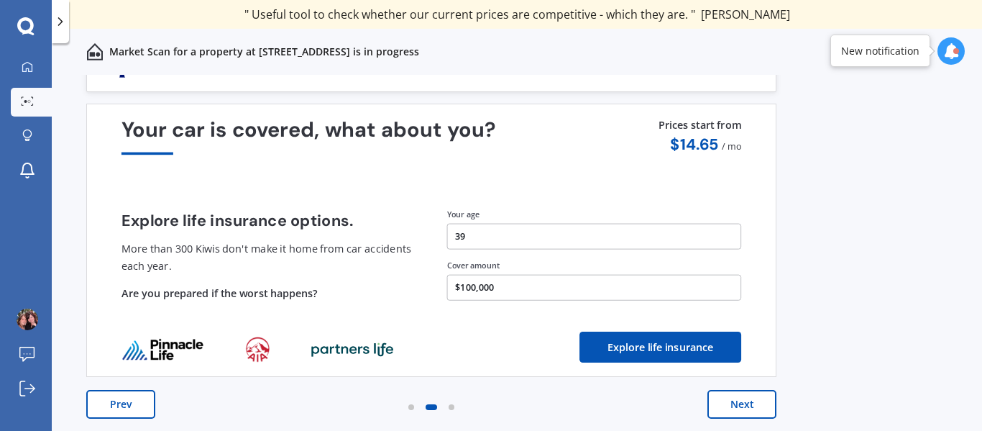
click at [737, 397] on button "Next" at bounding box center [742, 404] width 69 height 29
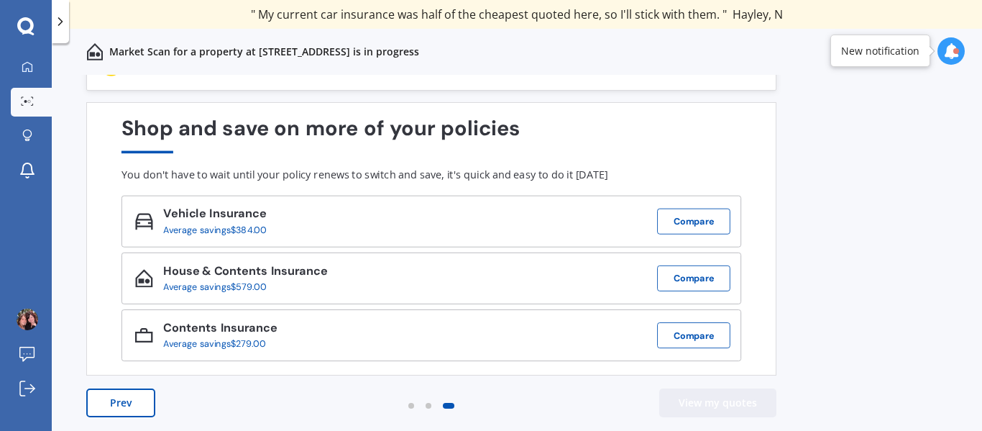
scroll to position [37, 0]
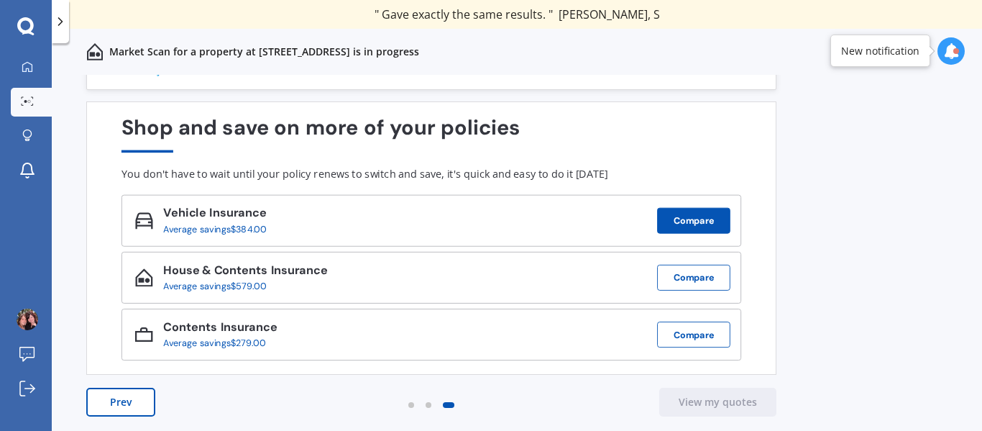
click at [695, 214] on button "Compare" at bounding box center [693, 221] width 73 height 26
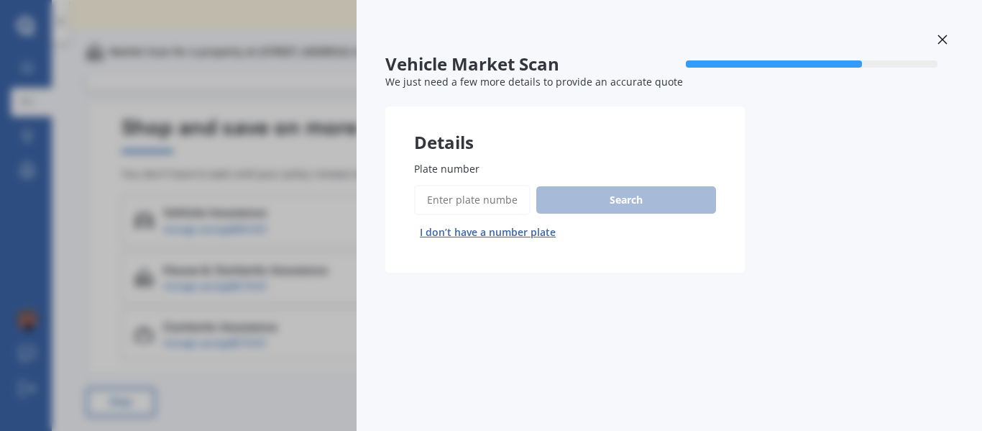
click at [505, 201] on input "Plate number" at bounding box center [472, 200] width 116 height 30
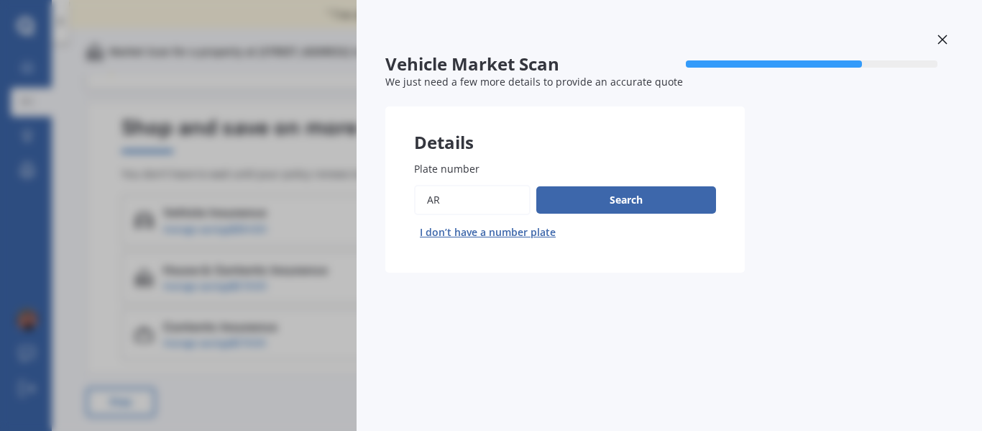
type input "A"
type input "Qrt823"
click at [638, 203] on button "Search" at bounding box center [626, 199] width 180 height 27
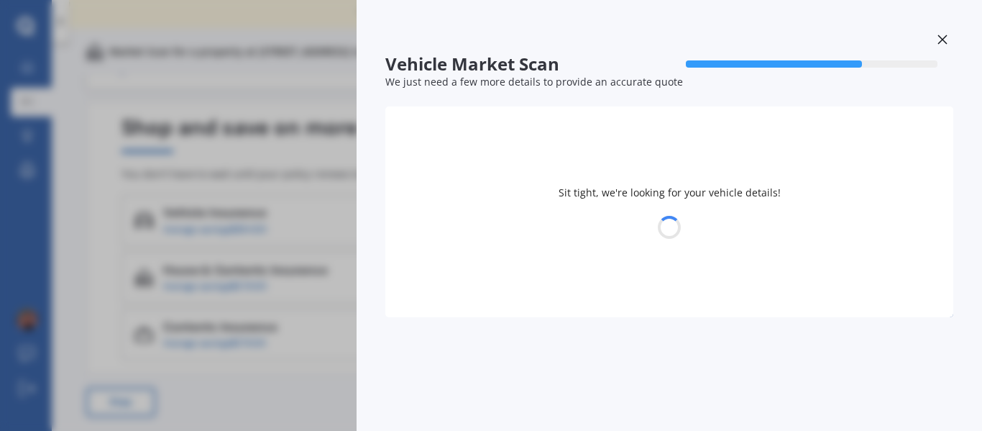
select select "FORD"
select select "FOCUS"
select select "04"
select select "08"
select select "1986"
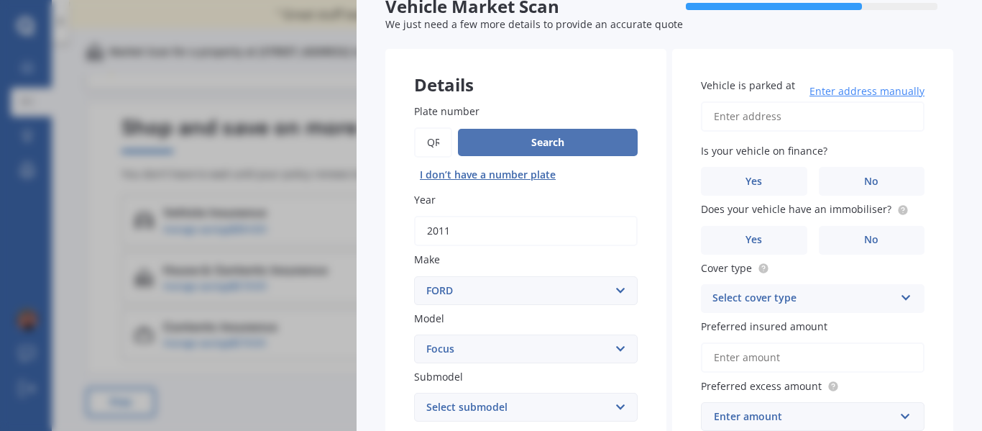
scroll to position [60, 0]
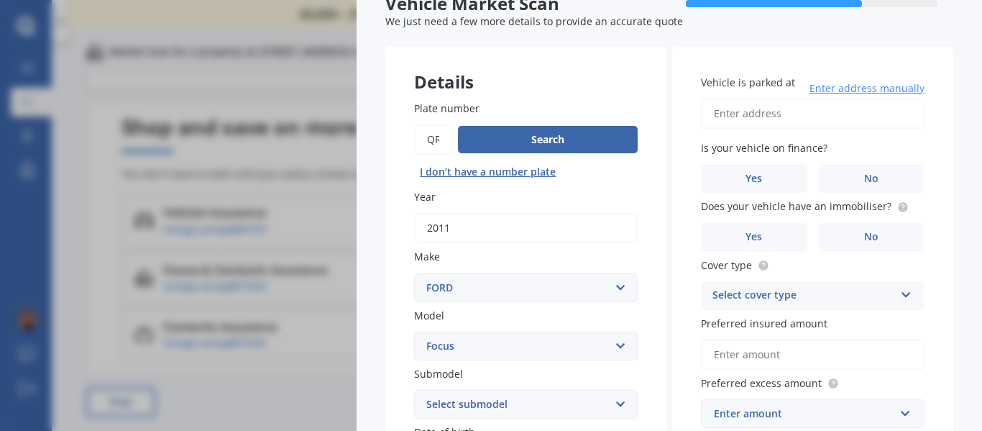
click at [735, 109] on input "Vehicle is parked at" at bounding box center [813, 114] width 224 height 30
type input "[STREET_ADDRESS]"
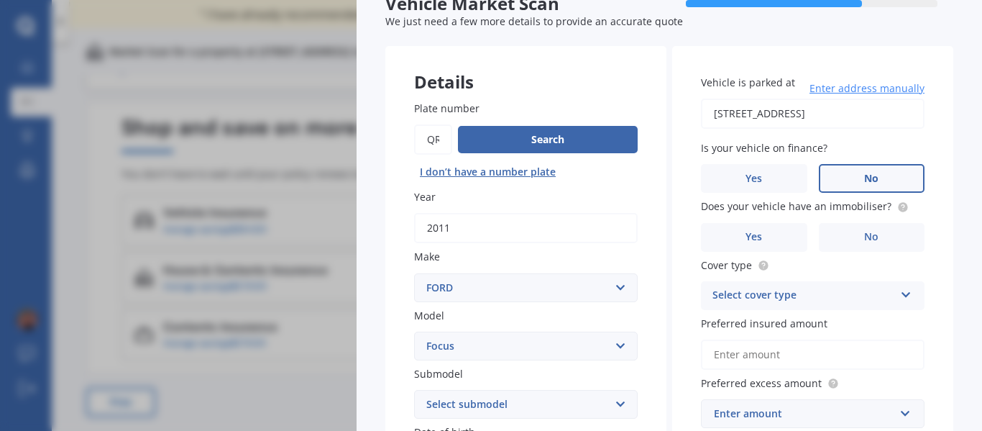
click at [861, 168] on label "No" at bounding box center [872, 178] width 106 height 29
click at [0, 0] on input "No" at bounding box center [0, 0] width 0 height 0
click at [774, 239] on label "Yes" at bounding box center [754, 237] width 106 height 29
click at [0, 0] on input "Yes" at bounding box center [0, 0] width 0 height 0
click at [775, 288] on div "Select cover type" at bounding box center [804, 295] width 182 height 17
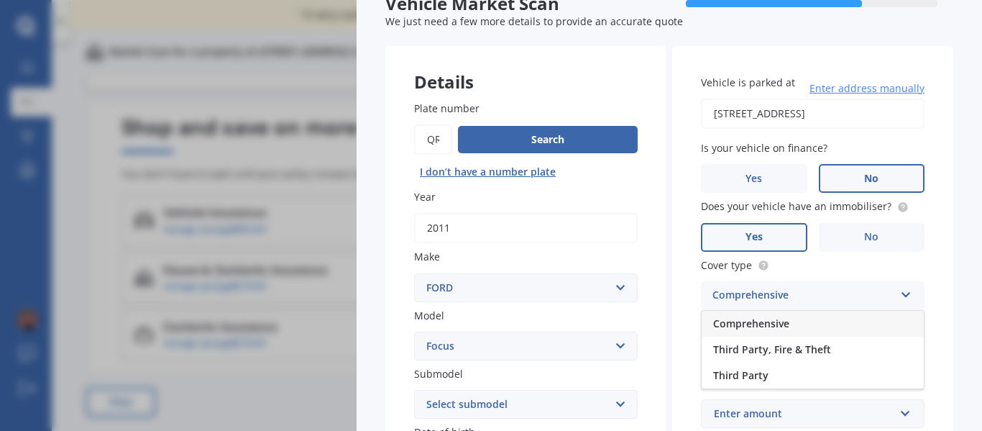
click at [763, 322] on span "Comprehensive" at bounding box center [751, 323] width 76 height 14
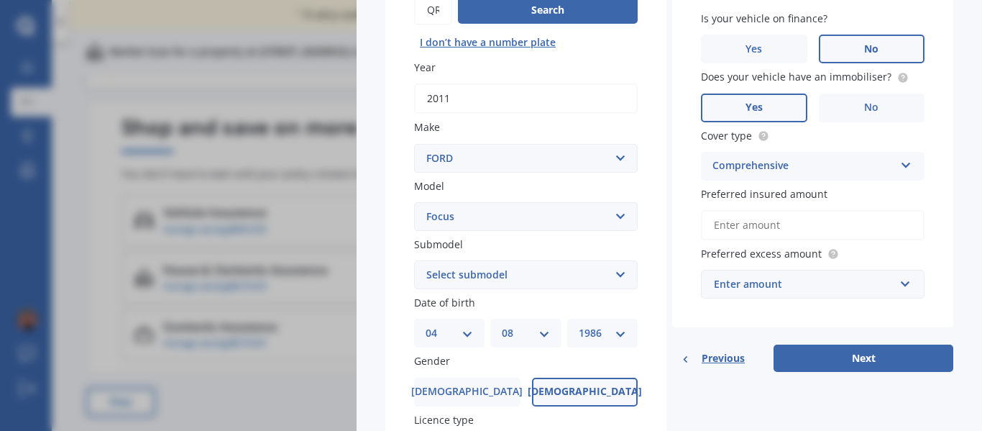
scroll to position [191, 0]
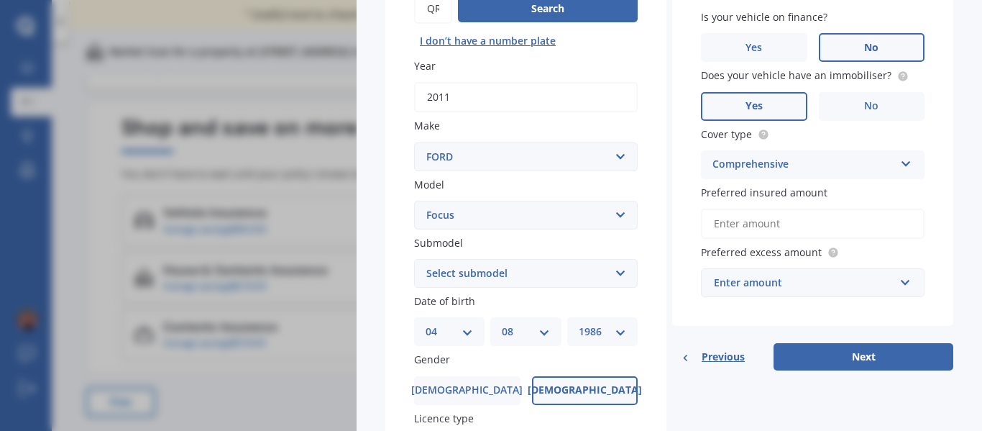
click at [615, 280] on select "Select submodel (All other) 1.8 TDCi Turbo Diesel Wagon 2.0 Petrol Wagon Ambien…" at bounding box center [526, 273] width 224 height 29
select select "XR5 TURBO"
click at [414, 259] on select "Select submodel (All other) 1.8 TDCi Turbo Diesel Wagon 2.0 Petrol Wagon Ambien…" at bounding box center [526, 273] width 224 height 29
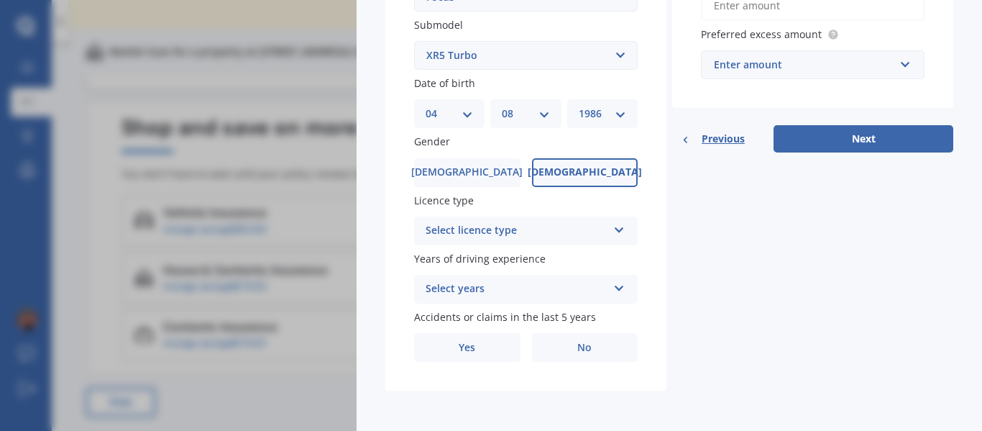
scroll to position [407, 0]
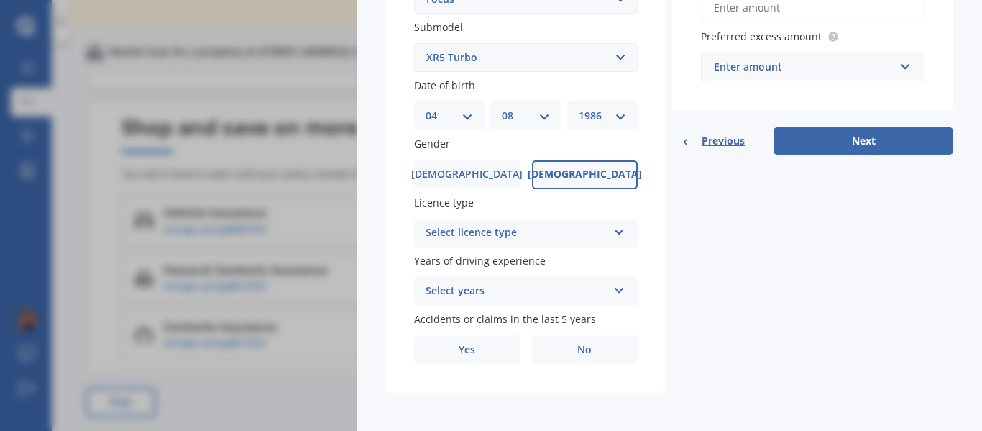
click at [586, 231] on div "Select licence type" at bounding box center [517, 232] width 182 height 17
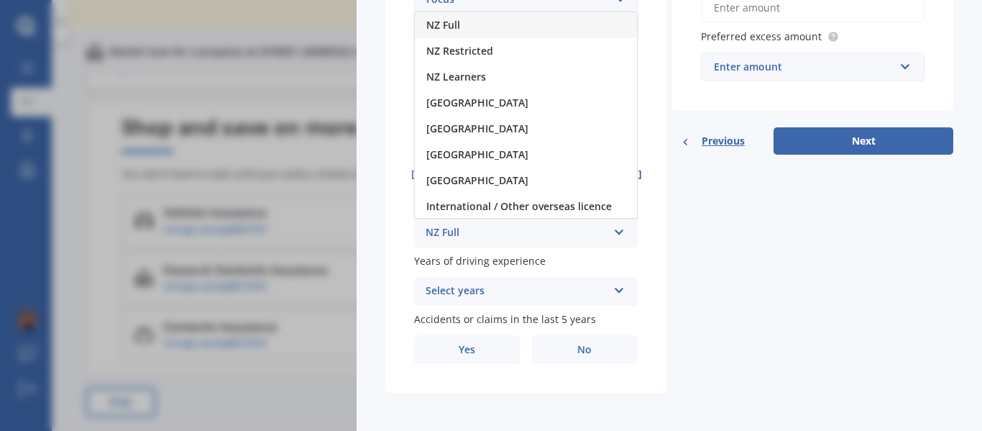
click at [554, 29] on div "NZ Full" at bounding box center [526, 25] width 222 height 26
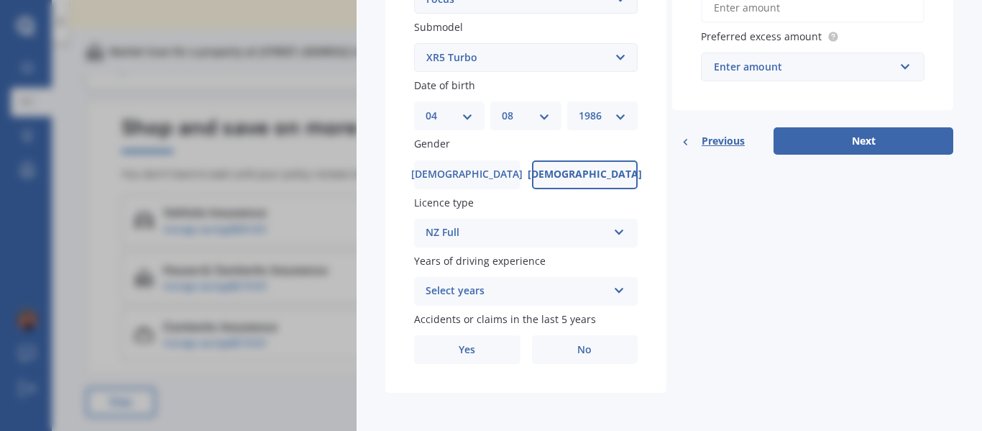
click at [548, 280] on div "Select years 5 or more years 4 years 3 years 2 years 1 year" at bounding box center [526, 291] width 224 height 29
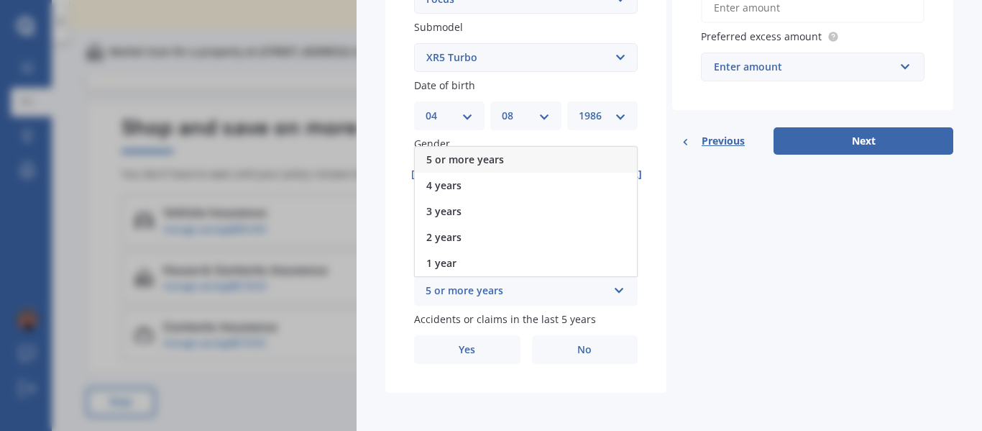
click at [538, 168] on div "5 or more years" at bounding box center [526, 160] width 222 height 26
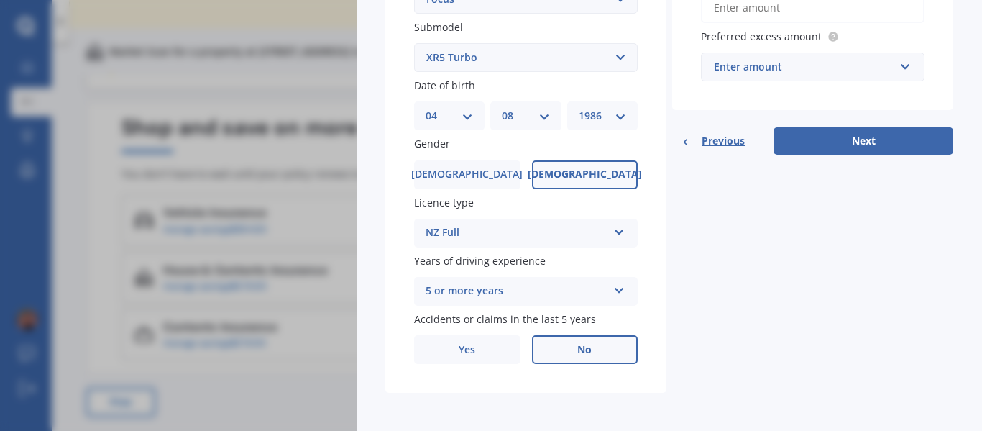
click at [558, 349] on label "No" at bounding box center [585, 349] width 106 height 29
click at [0, 0] on input "No" at bounding box center [0, 0] width 0 height 0
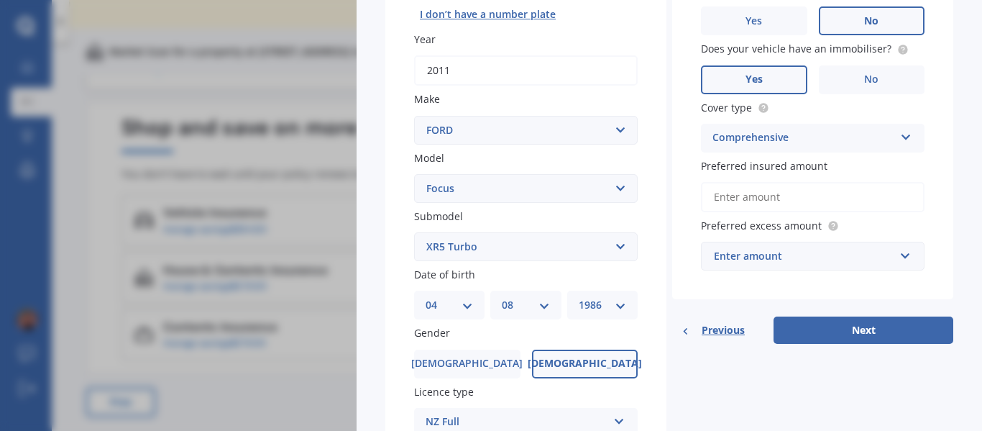
scroll to position [214, 0]
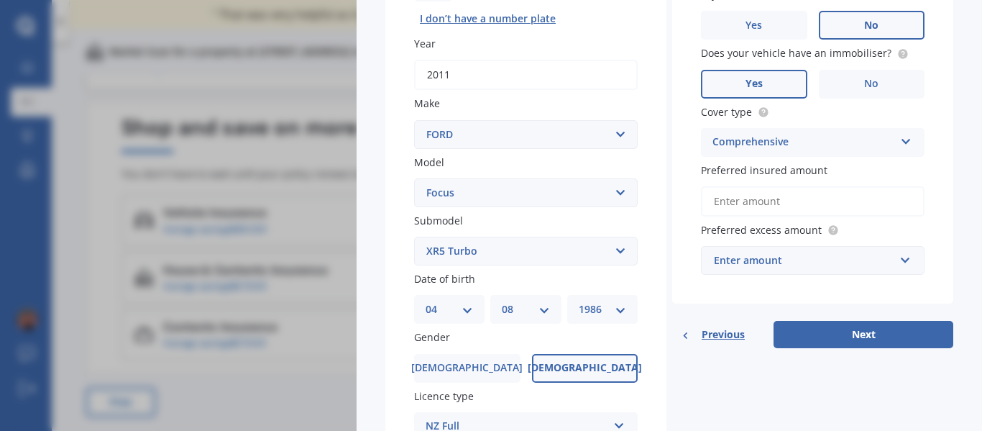
click at [878, 257] on div "Enter amount" at bounding box center [804, 260] width 180 height 16
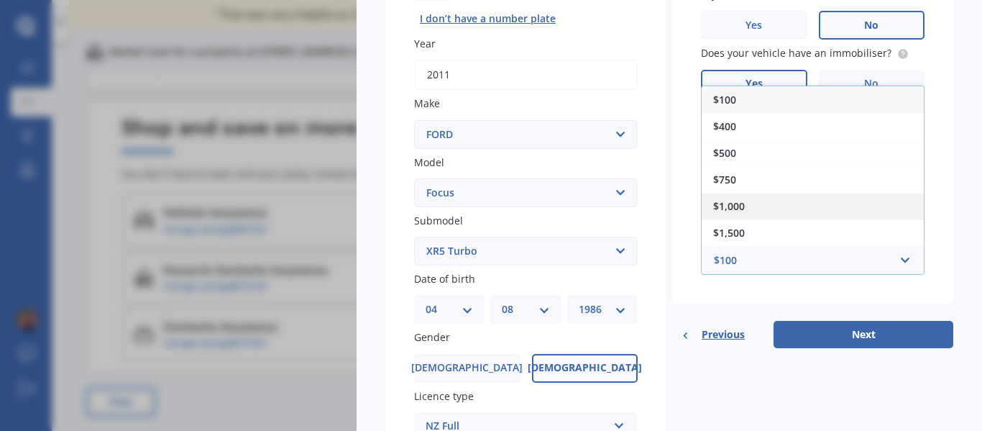
click at [838, 214] on div "$1,000" at bounding box center [813, 206] width 222 height 27
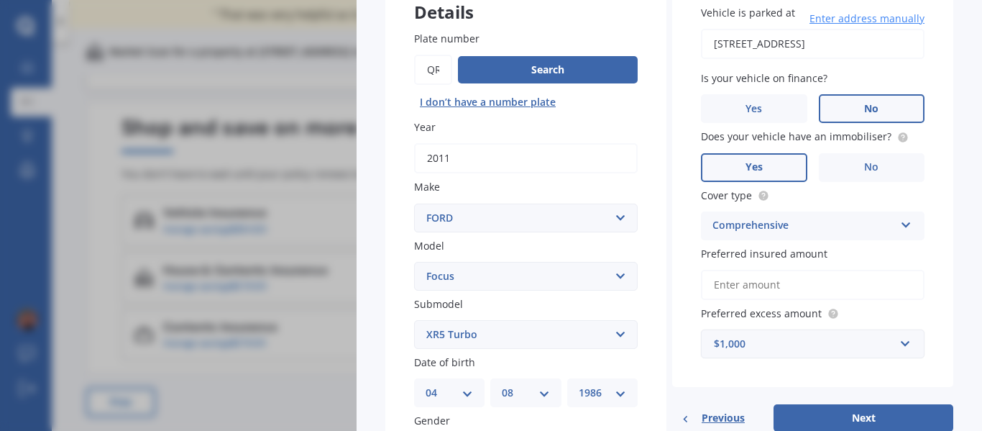
scroll to position [127, 0]
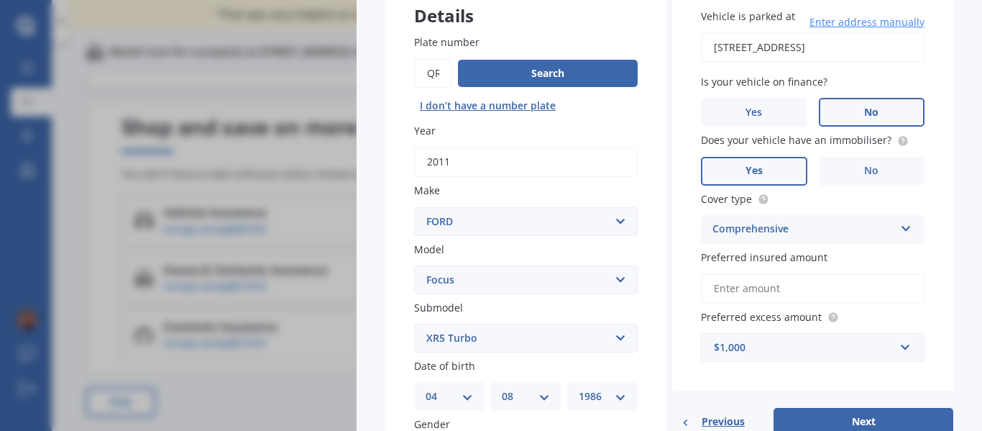
click at [782, 282] on input "Preferred insured amount" at bounding box center [813, 288] width 224 height 30
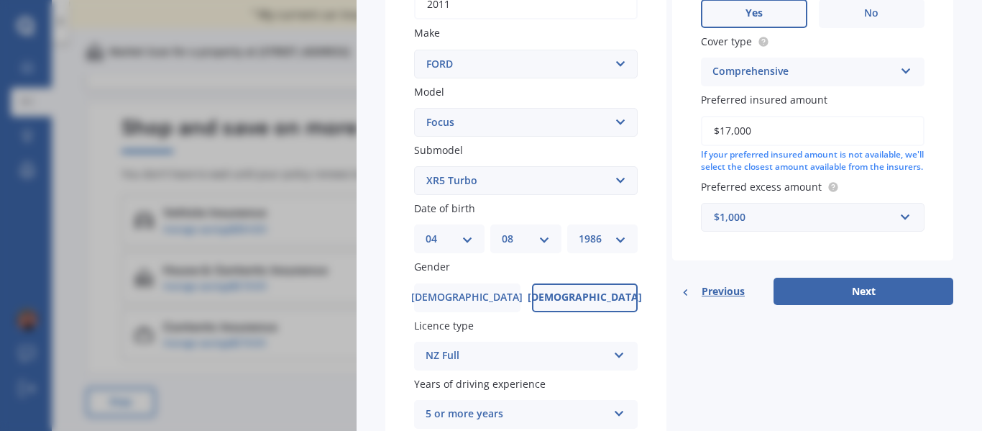
scroll to position [285, 0]
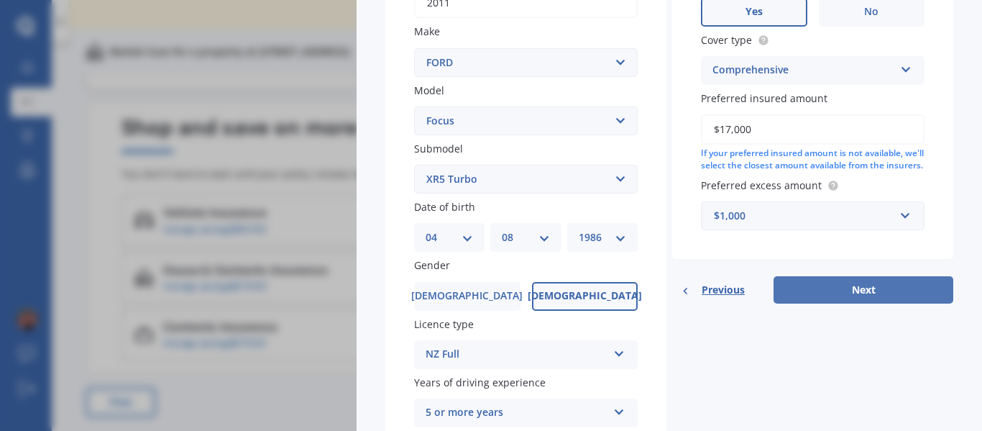
type input "$17,000"
click at [889, 303] on button "Next" at bounding box center [864, 289] width 180 height 27
select select "04"
select select "08"
select select "1986"
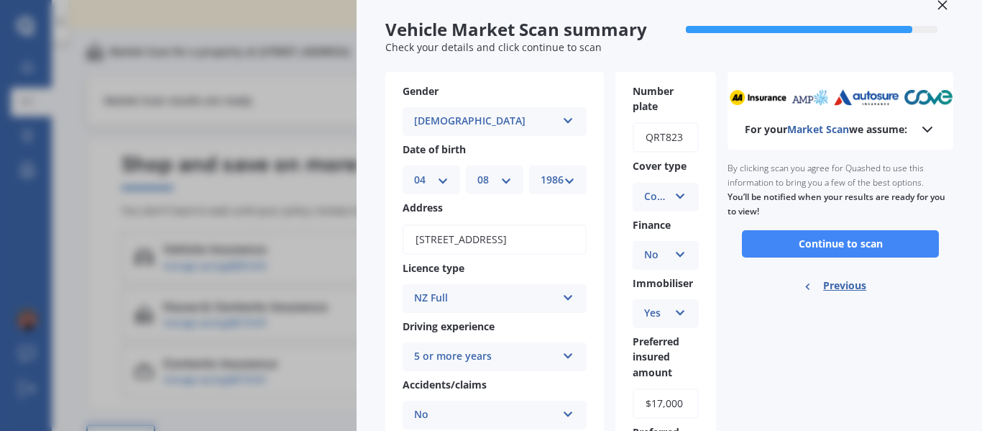
scroll to position [33, 0]
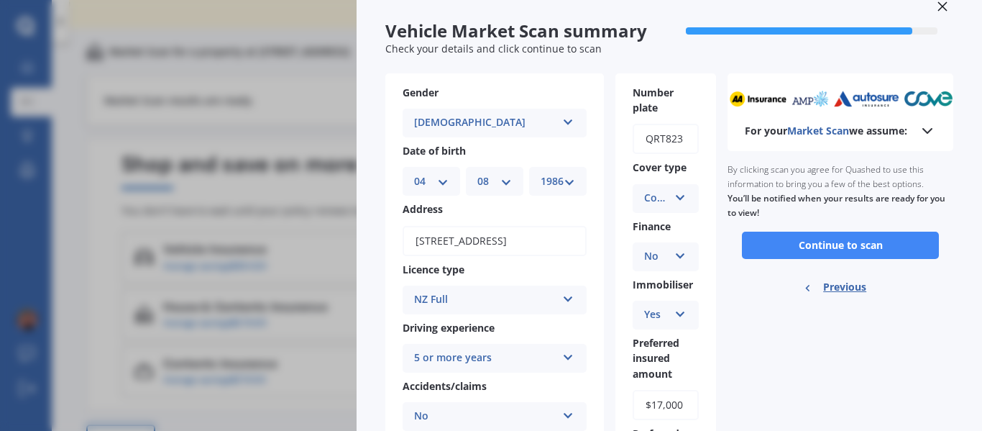
click at [810, 273] on div "Ready to go By clicking scan you agree for Quashed to use this information to b…" at bounding box center [841, 230] width 226 height 158
click at [810, 259] on button "Continue to scan" at bounding box center [840, 245] width 197 height 27
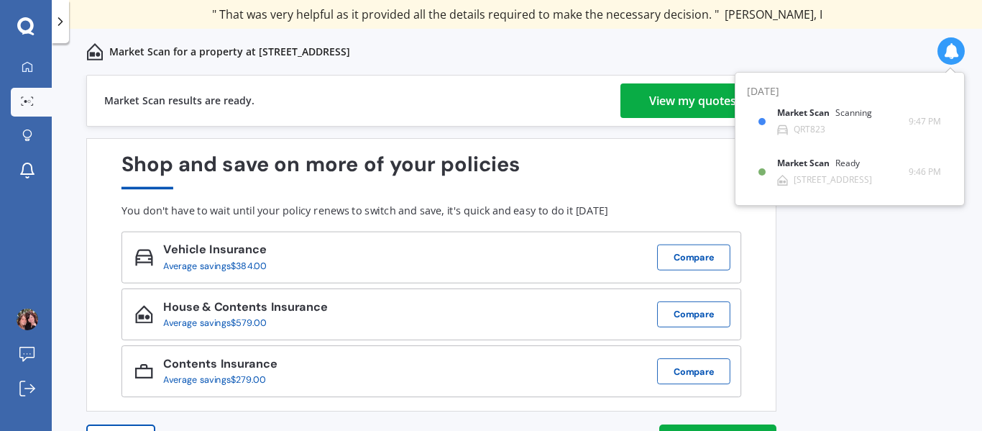
click at [671, 107] on div "View my quotes" at bounding box center [692, 100] width 87 height 35
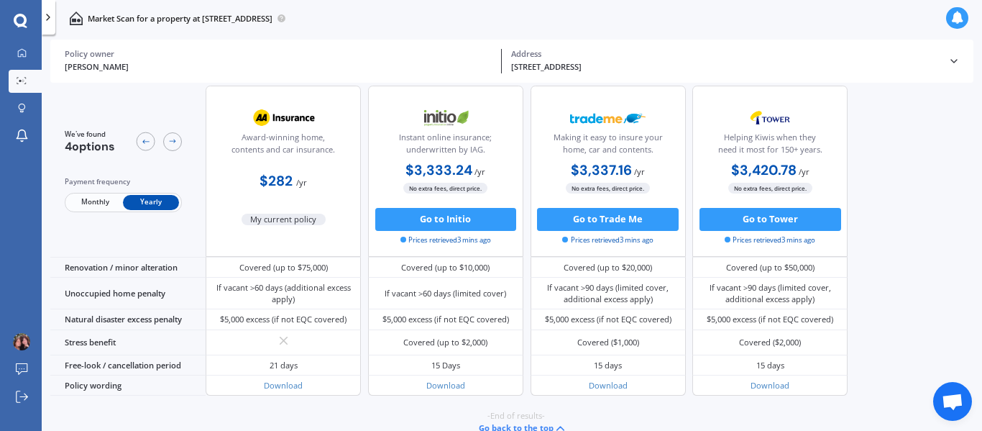
scroll to position [665, 0]
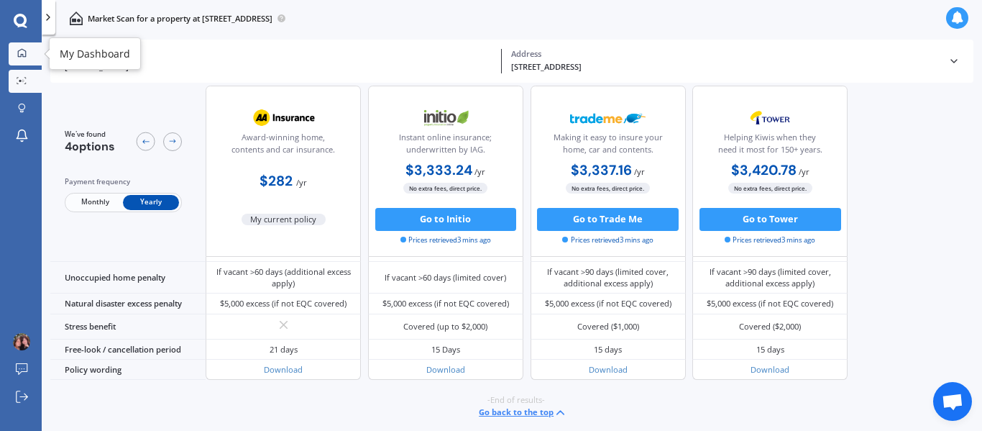
click at [25, 52] on icon at bounding box center [22, 53] width 8 height 8
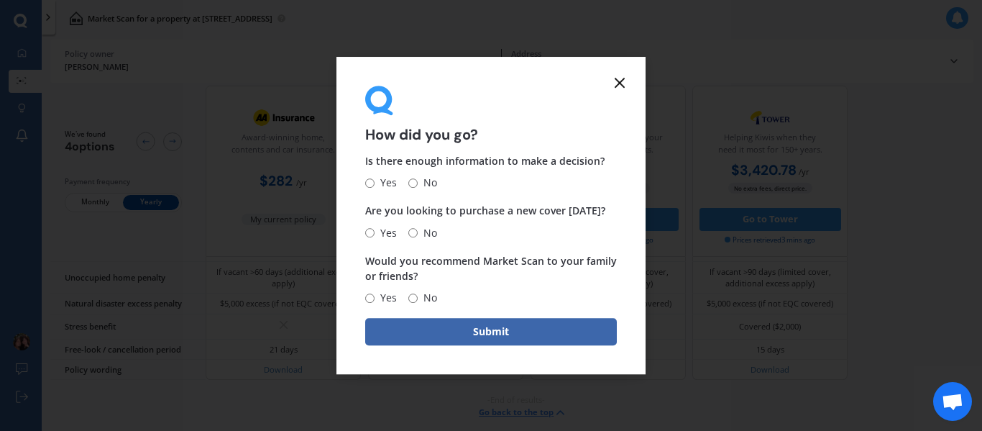
click at [381, 175] on span "Yes" at bounding box center [386, 183] width 22 height 17
click at [375, 178] on input "Yes" at bounding box center [369, 182] width 9 height 9
radio input "true"
click at [415, 234] on input "No" at bounding box center [412, 232] width 9 height 9
radio input "true"
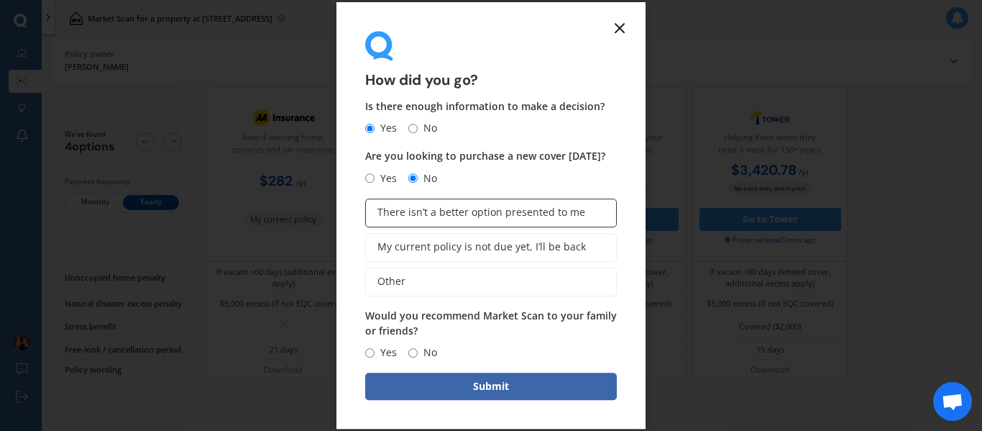
click at [464, 206] on span "There isn’t a better option presented to me" at bounding box center [481, 212] width 208 height 12
click at [0, 0] on input "There isn’t a better option presented to me" at bounding box center [0, 0] width 0 height 0
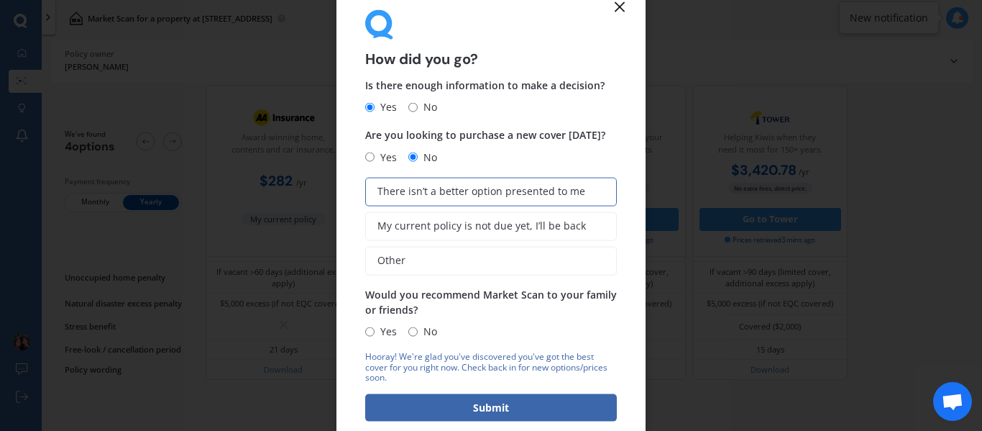
click at [380, 331] on span "Yes" at bounding box center [386, 331] width 22 height 17
click at [375, 331] on input "Yes" at bounding box center [369, 330] width 9 height 9
radio input "true"
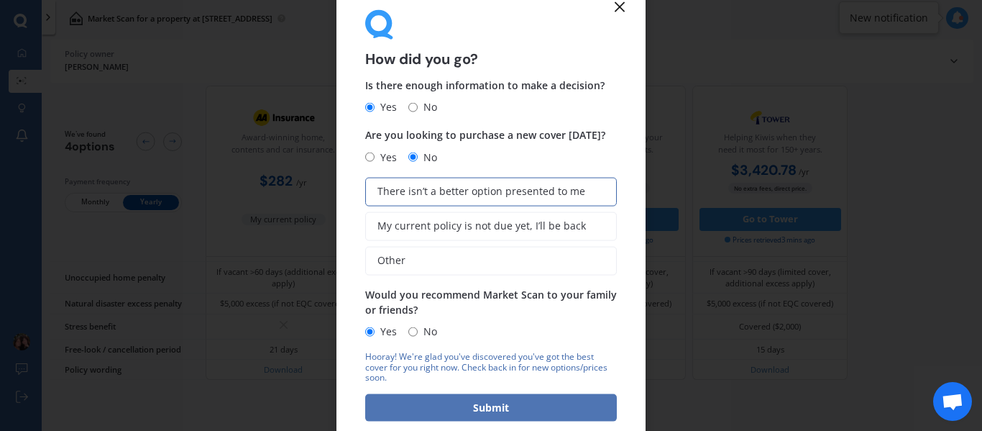
click at [448, 411] on button "Submit" at bounding box center [491, 407] width 252 height 27
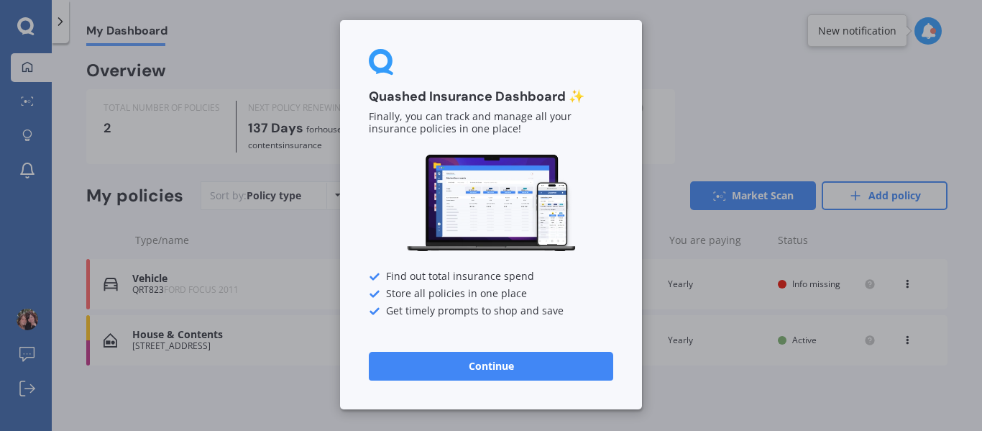
click at [299, 296] on div "Quashed Insurance Dashboard ✨ Finally, you can track and manage all your insura…" at bounding box center [491, 215] width 982 height 431
click at [476, 376] on button "Continue" at bounding box center [491, 366] width 244 height 29
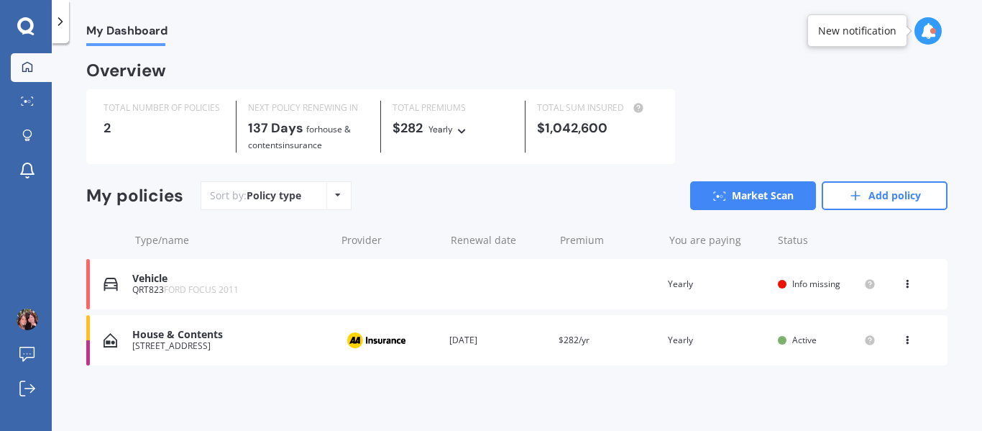
click at [815, 287] on span "Info missing" at bounding box center [816, 284] width 48 height 12
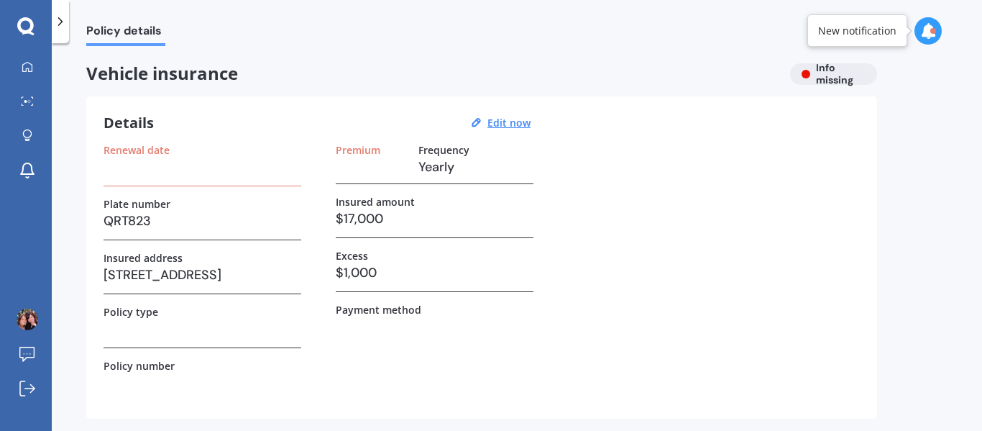
click at [447, 165] on h3 "Yearly" at bounding box center [475, 167] width 115 height 22
click at [510, 122] on u "Edit now" at bounding box center [508, 123] width 43 height 14
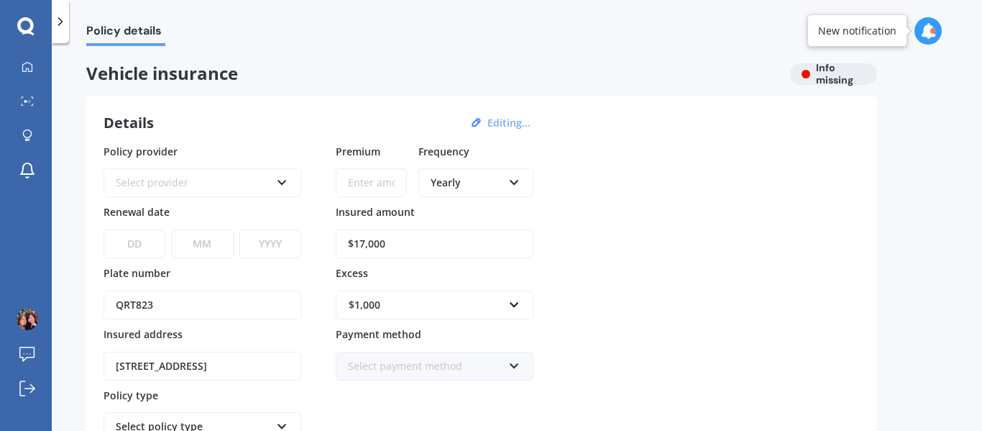
click at [510, 122] on button "Editing..." at bounding box center [509, 122] width 52 height 13
click at [258, 183] on div "Select provider" at bounding box center [193, 183] width 155 height 16
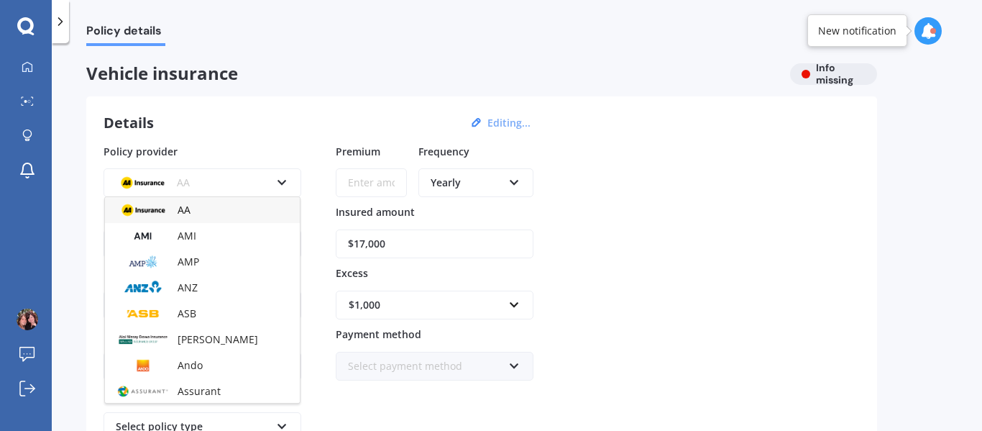
click at [248, 185] on div "AA" at bounding box center [193, 183] width 155 height 16
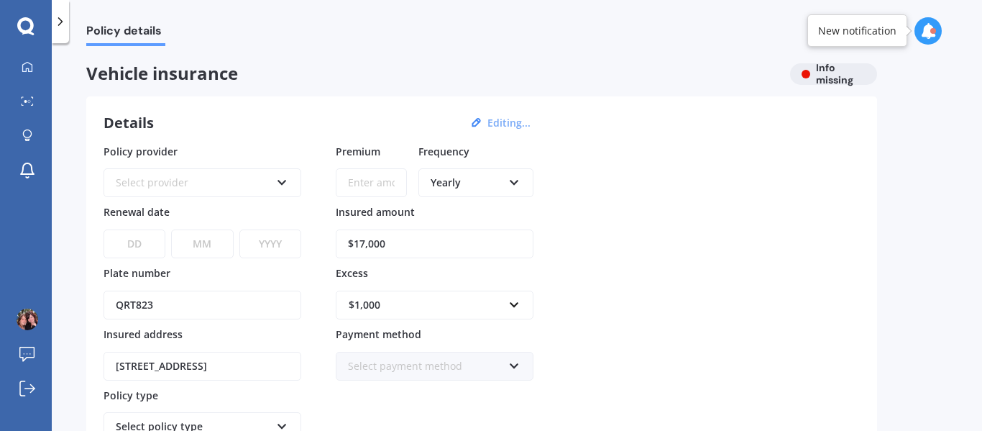
click at [247, 185] on div "Select provider" at bounding box center [193, 183] width 155 height 16
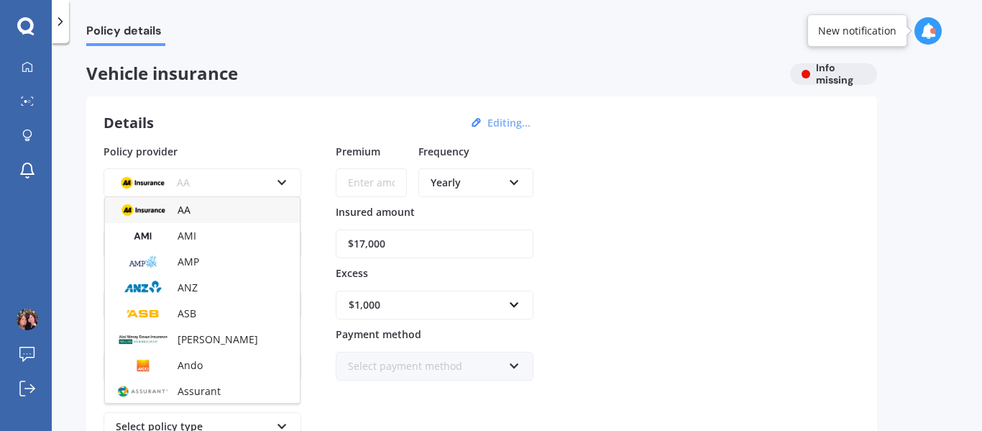
click at [227, 208] on div "AA" at bounding box center [202, 210] width 195 height 26
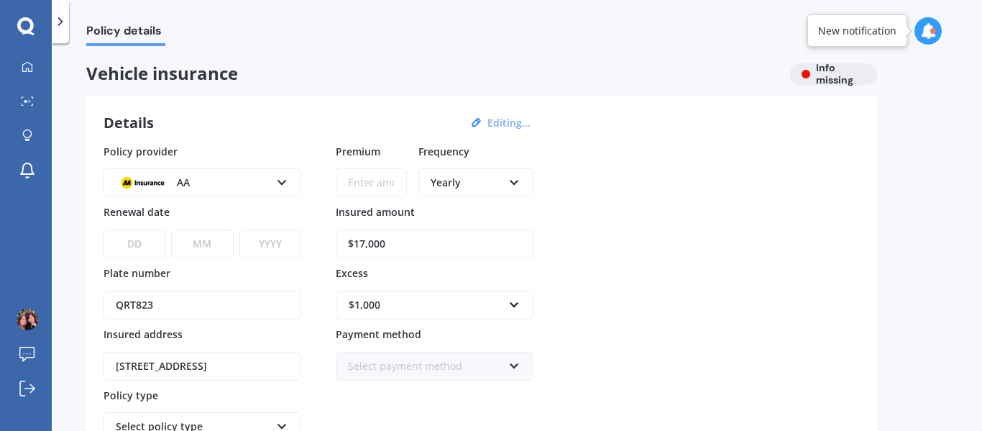
click at [137, 247] on select "DD 01 02 03 04 05 06 07 08 09 10 11 12 13 14 15 16 17 18 19 20 21 22 23 24 25 2…" at bounding box center [135, 243] width 62 height 29
select select "01"
click at [104, 229] on select "DD 01 02 03 04 05 06 07 08 09 10 11 12 13 14 15 16 17 18 19 20 21 22 23 24 25 2…" at bounding box center [135, 243] width 62 height 29
click at [207, 240] on select "MM 01 02 03 04 05 06 07 08 09 10 11 12" at bounding box center [202, 243] width 62 height 29
select select "01"
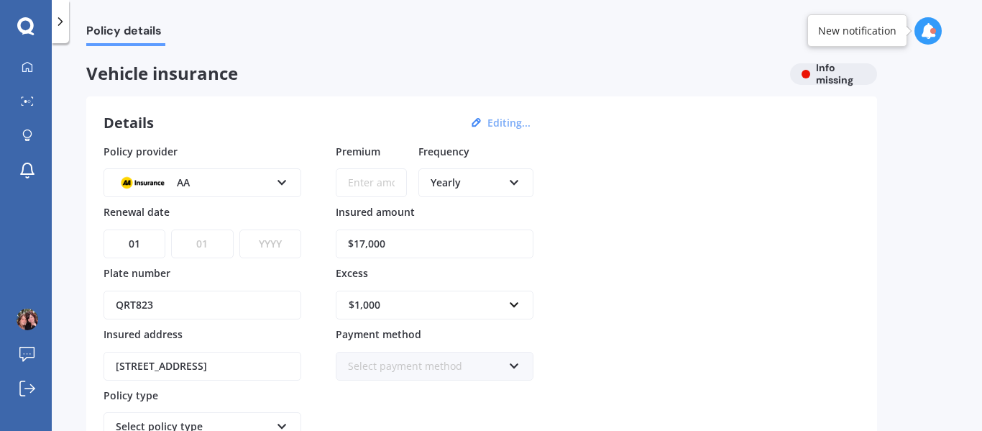
click at [171, 229] on select "MM 01 02 03 04 05 06 07 08 09 10 11 12" at bounding box center [202, 243] width 62 height 29
click at [270, 249] on select "YYYY 2027 2026 2025 2024 2023 2022 2021 2020 2019 2018 2017 2016 2015 2014 2013…" at bounding box center [270, 243] width 62 height 29
select select "2026"
click at [239, 229] on select "YYYY 2027 2026 2025 2024 2023 2022 2021 2020 2019 2018 2017 2016 2015 2014 2013…" at bounding box center [270, 243] width 62 height 29
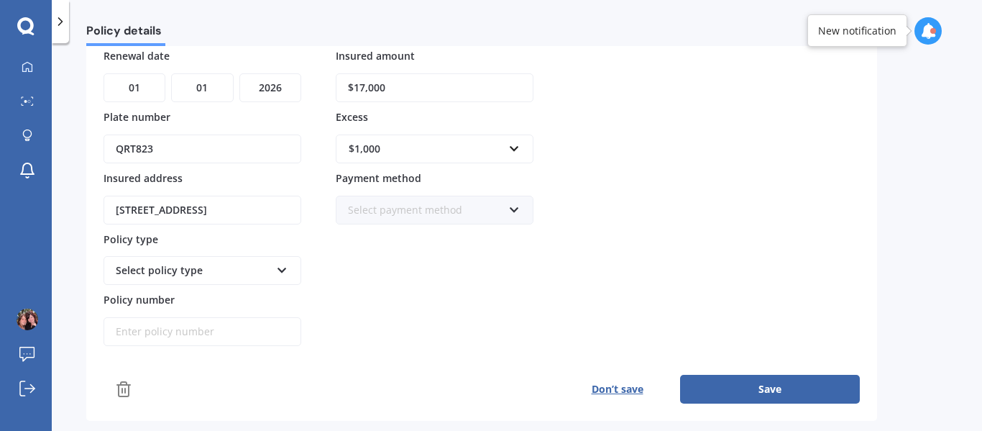
scroll to position [161, 0]
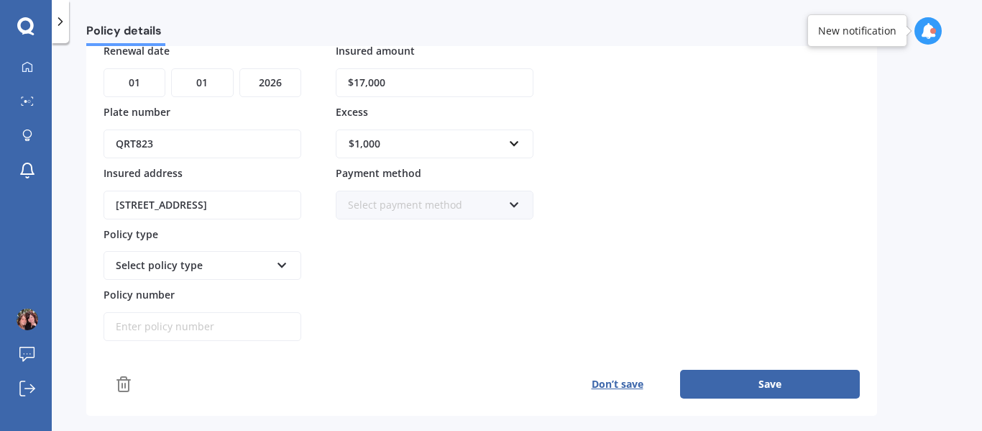
click at [222, 259] on div "Policy provider AA AA AMI AMP ANZ ASB Aioi Nissay Dowa Ando Assurant Autosure B…" at bounding box center [203, 162] width 198 height 359
click at [222, 259] on div "Select policy type" at bounding box center [193, 265] width 155 height 16
click at [216, 288] on div "Comprehensive" at bounding box center [202, 293] width 195 height 26
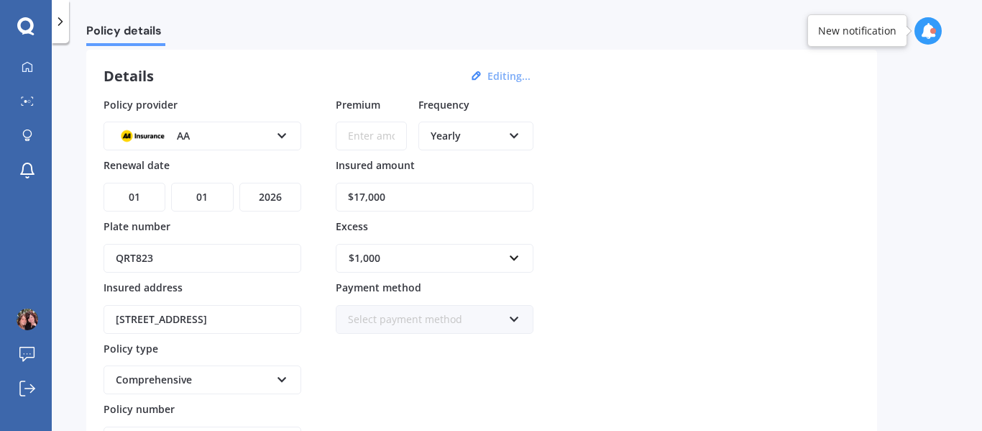
scroll to position [27, 0]
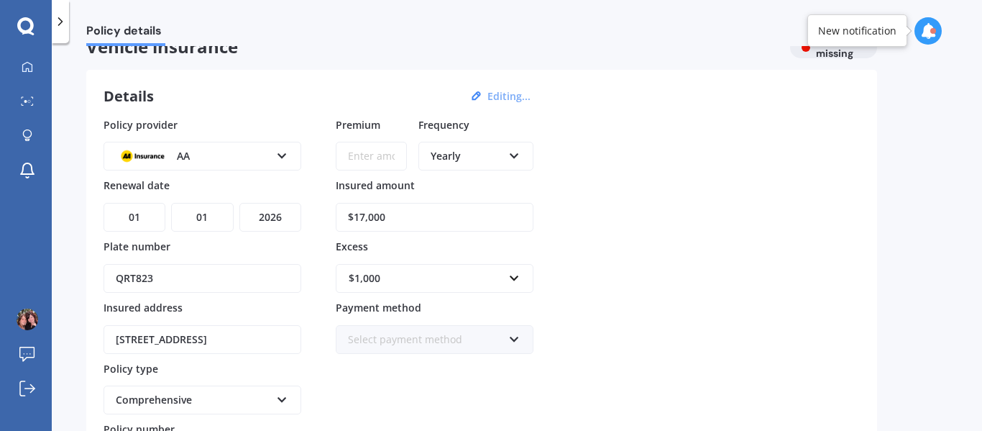
click at [365, 153] on input "Premium" at bounding box center [371, 156] width 71 height 29
type input "$900.00"
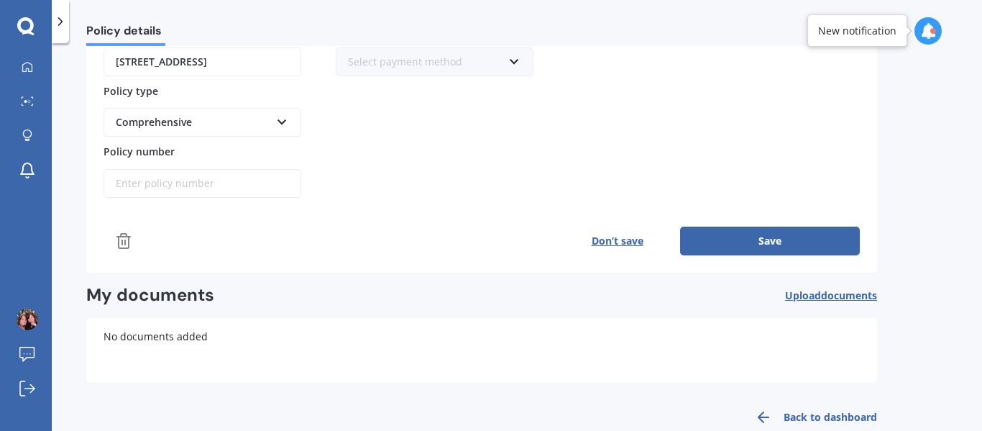
scroll to position [307, 0]
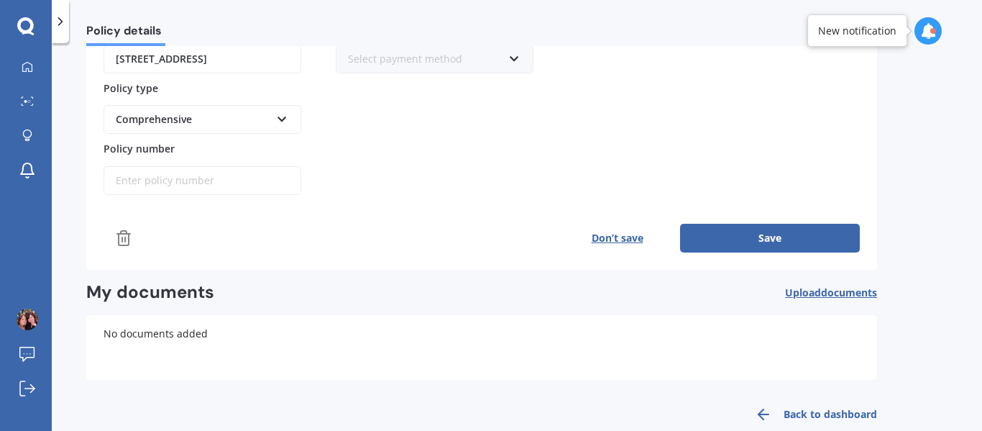
click at [797, 235] on button "Save" at bounding box center [770, 238] width 180 height 29
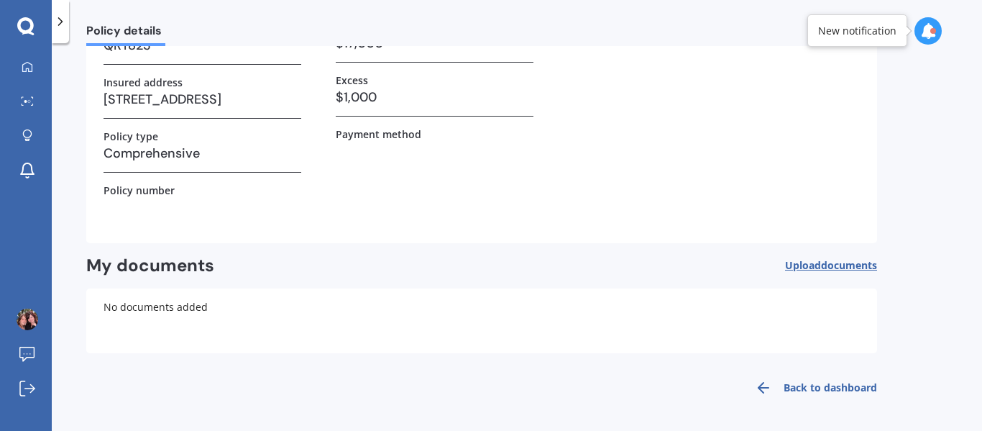
scroll to position [175, 0]
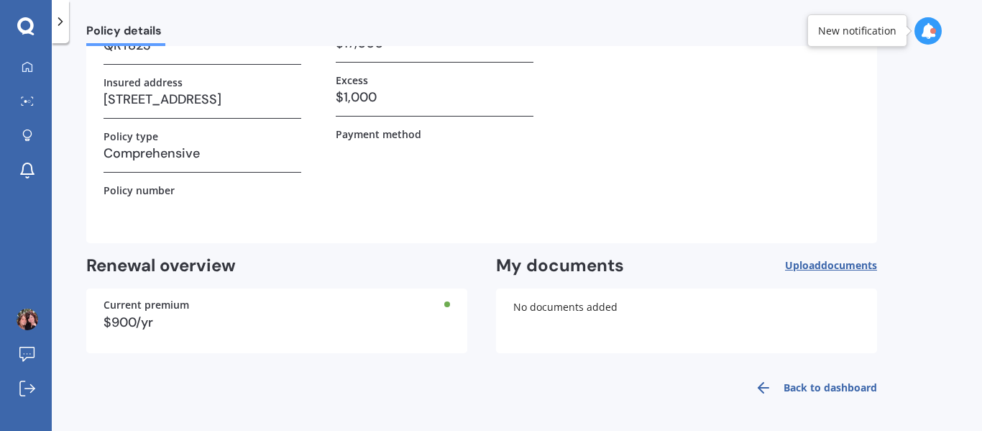
click at [799, 384] on link "Back to dashboard" at bounding box center [811, 387] width 131 height 35
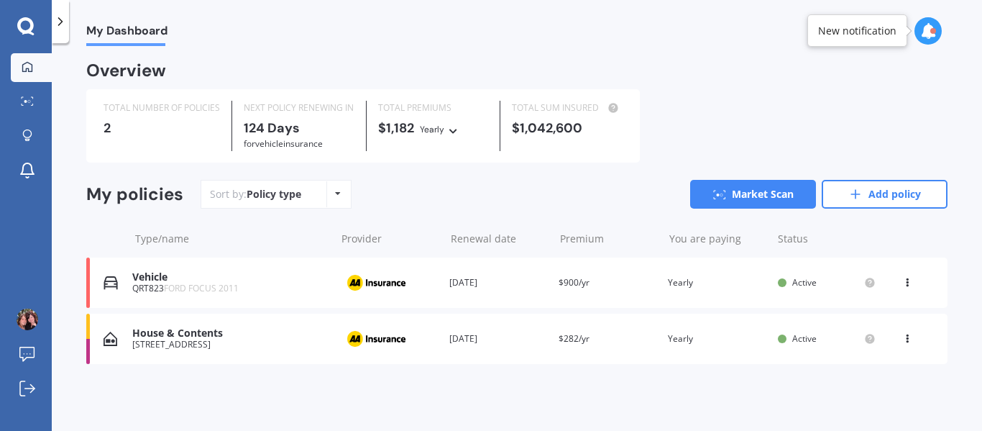
click at [265, 287] on div "QRT823 FORD FOCUS 2011" at bounding box center [230, 288] width 196 height 10
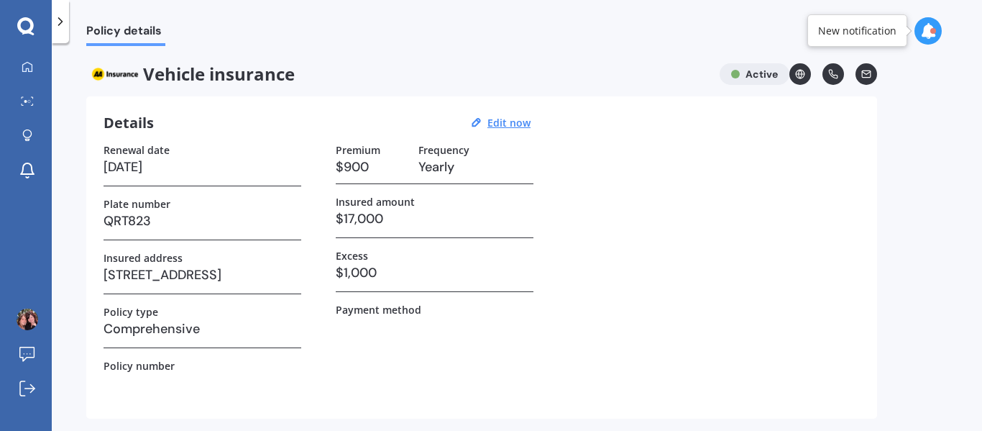
click at [26, 51] on div "My Dashboard Market Scan Explore insurance Notifications [PERSON_NAME] Submit f…" at bounding box center [26, 215] width 52 height 431
click at [24, 70] on icon at bounding box center [28, 67] width 12 height 12
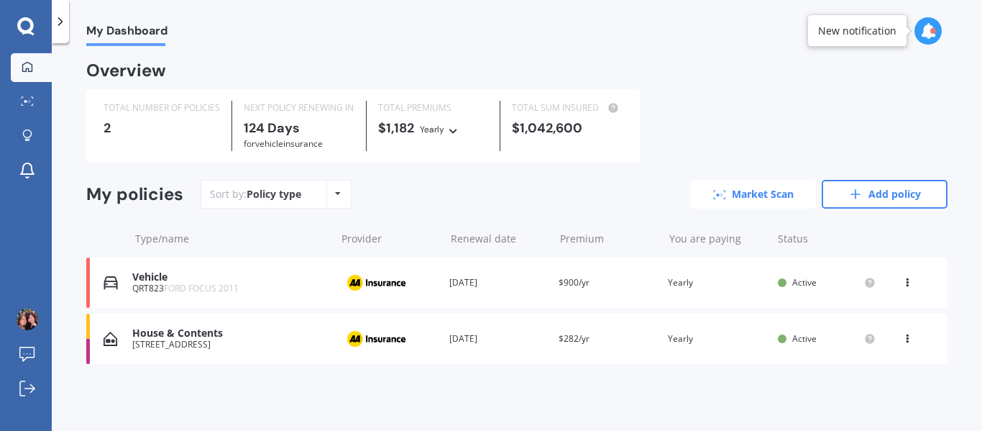
click at [691, 183] on link "Market Scan" at bounding box center [753, 194] width 126 height 29
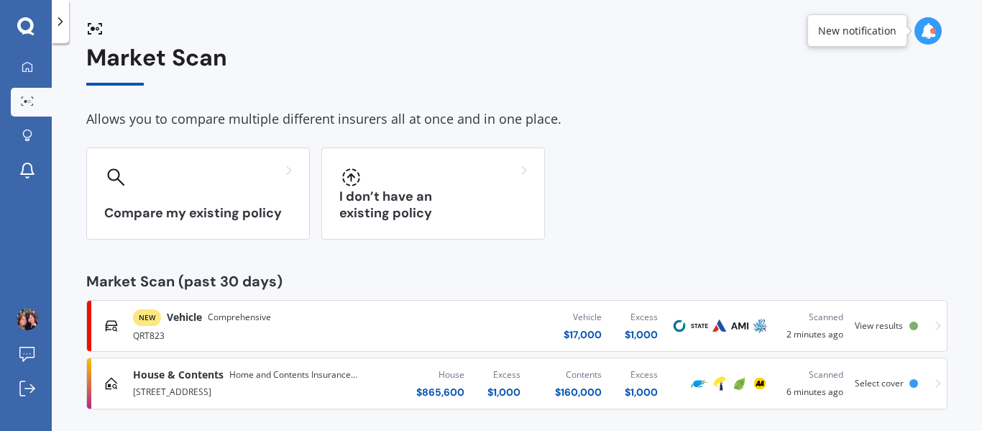
scroll to position [29, 0]
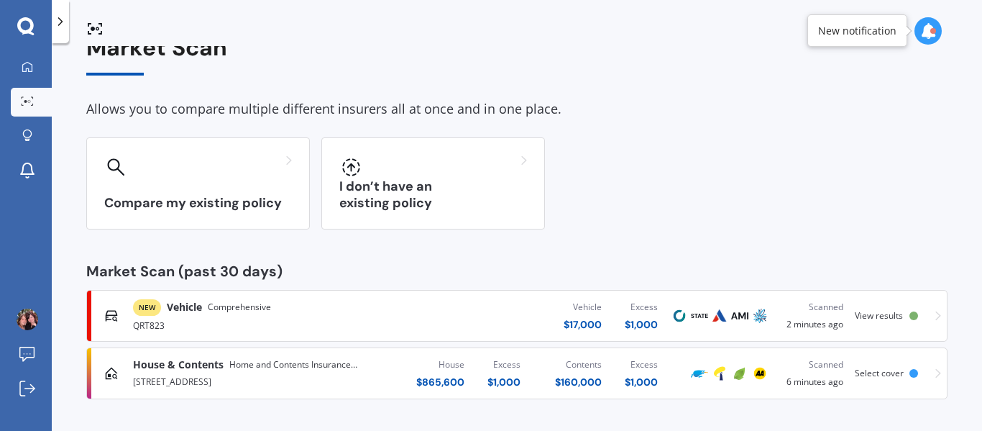
click at [448, 310] on div "Vehicle $ 17,000 Excess $ 1,000" at bounding box center [528, 315] width 283 height 43
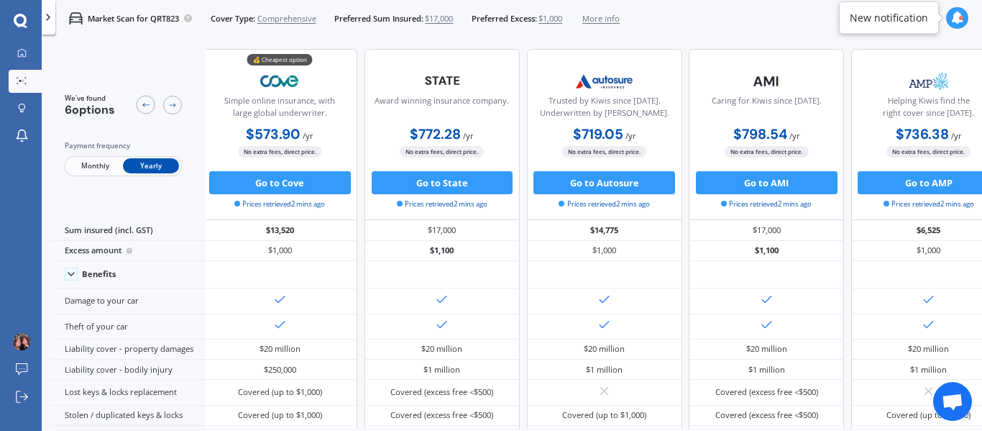
scroll to position [0, 7]
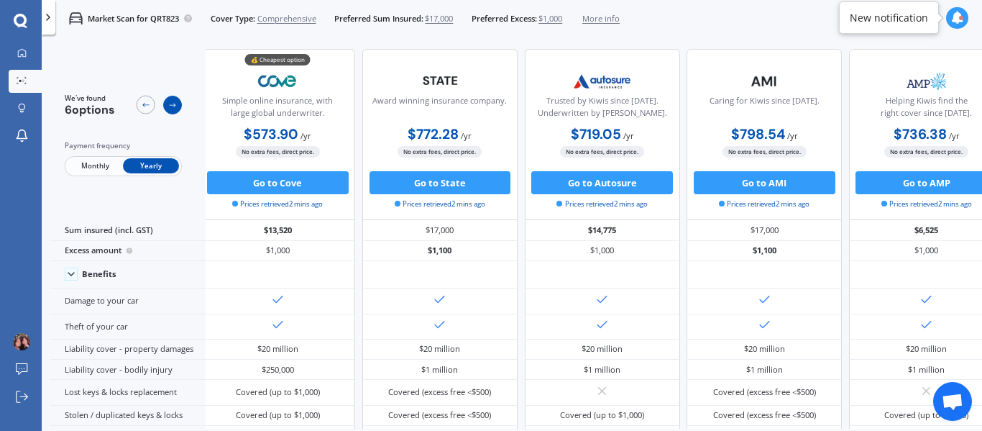
click at [178, 106] on div at bounding box center [172, 105] width 19 height 19
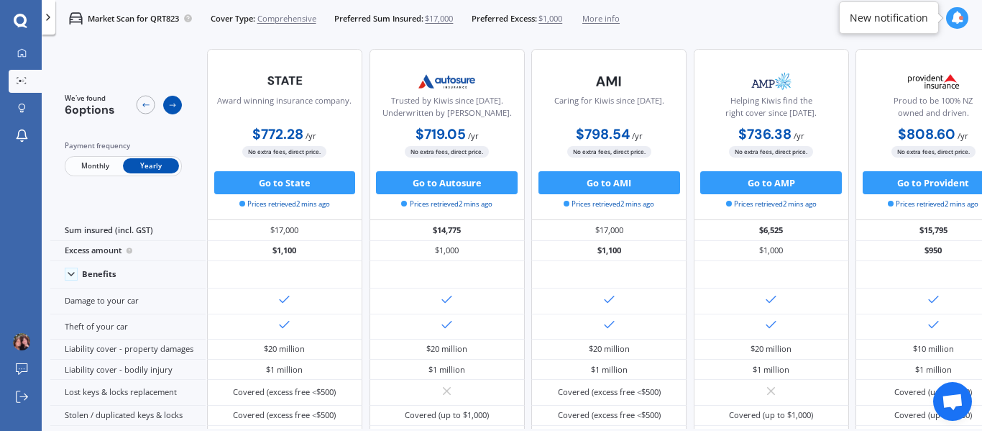
click at [178, 106] on div at bounding box center [172, 105] width 19 height 19
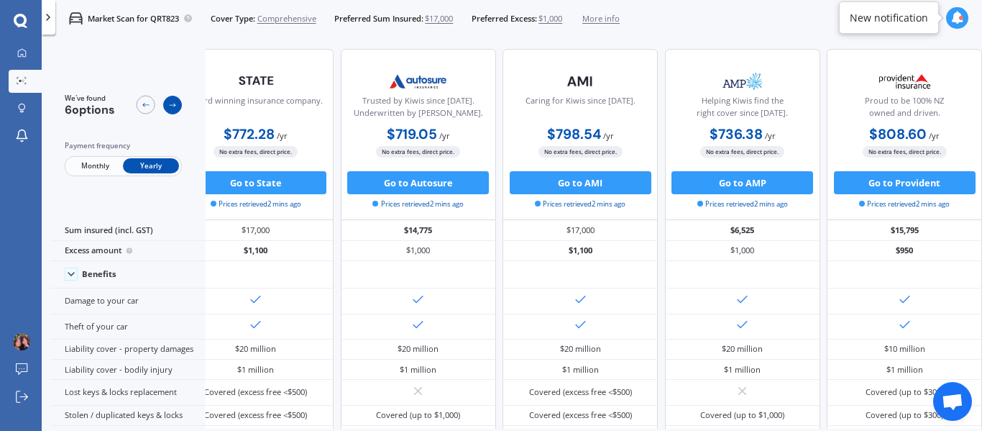
click at [178, 106] on div at bounding box center [172, 105] width 19 height 19
click at [137, 106] on div at bounding box center [146, 105] width 19 height 19
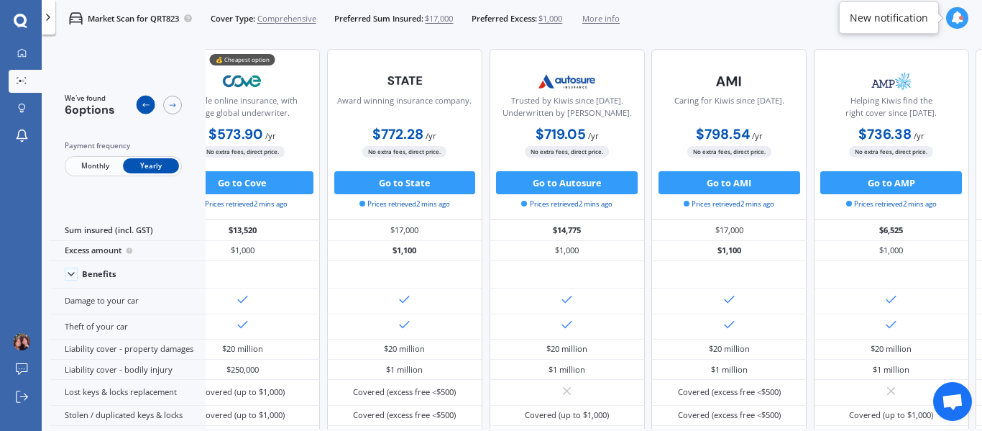
scroll to position [0, 50]
click at [137, 106] on div at bounding box center [146, 105] width 19 height 19
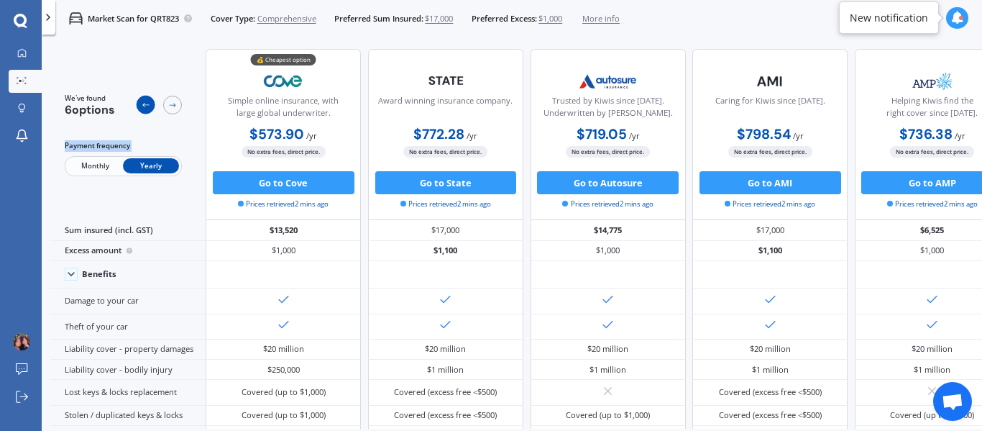
click at [137, 106] on div at bounding box center [146, 105] width 19 height 19
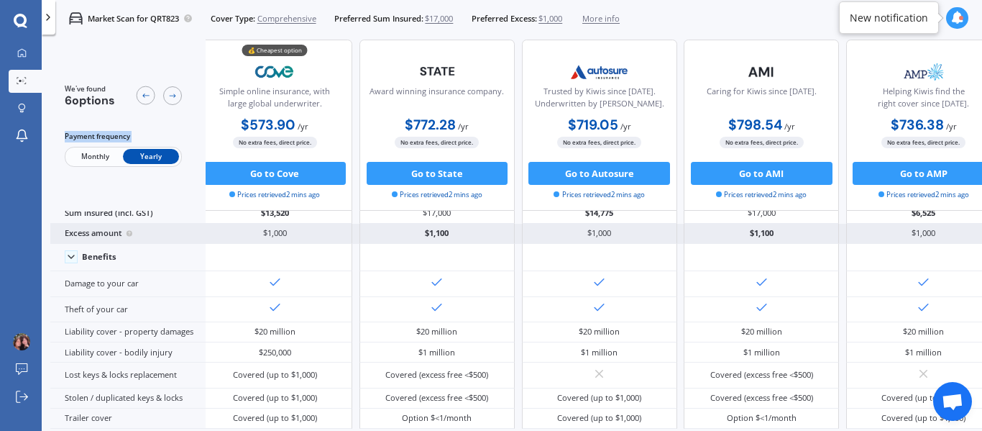
scroll to position [0, 11]
